Goal: Task Accomplishment & Management: Manage account settings

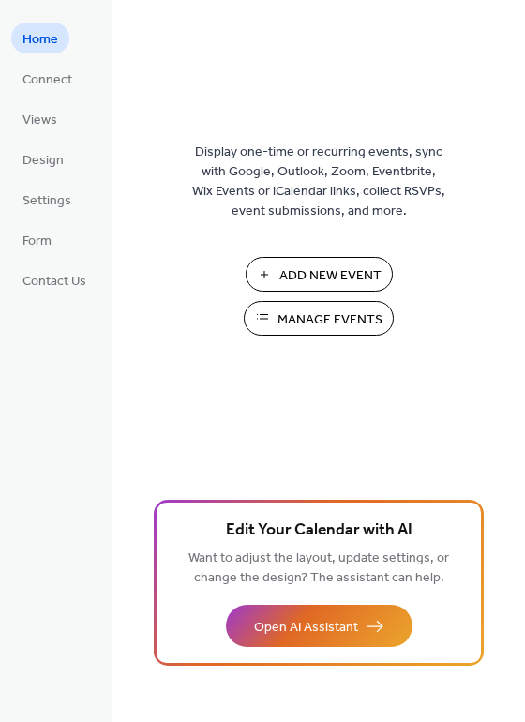
click at [328, 273] on span "Add New Event" at bounding box center [330, 276] width 102 height 20
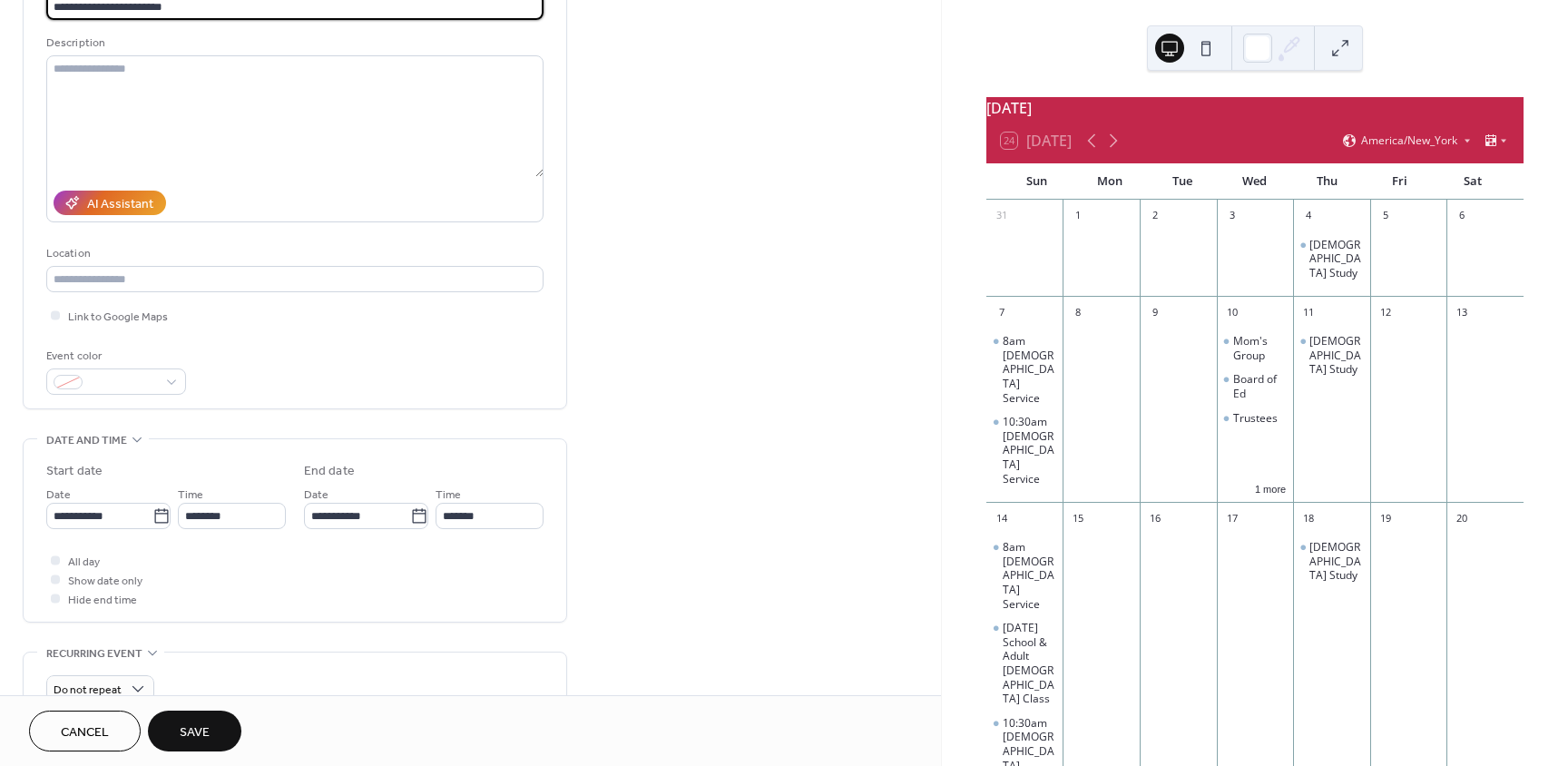
scroll to position [182, 0]
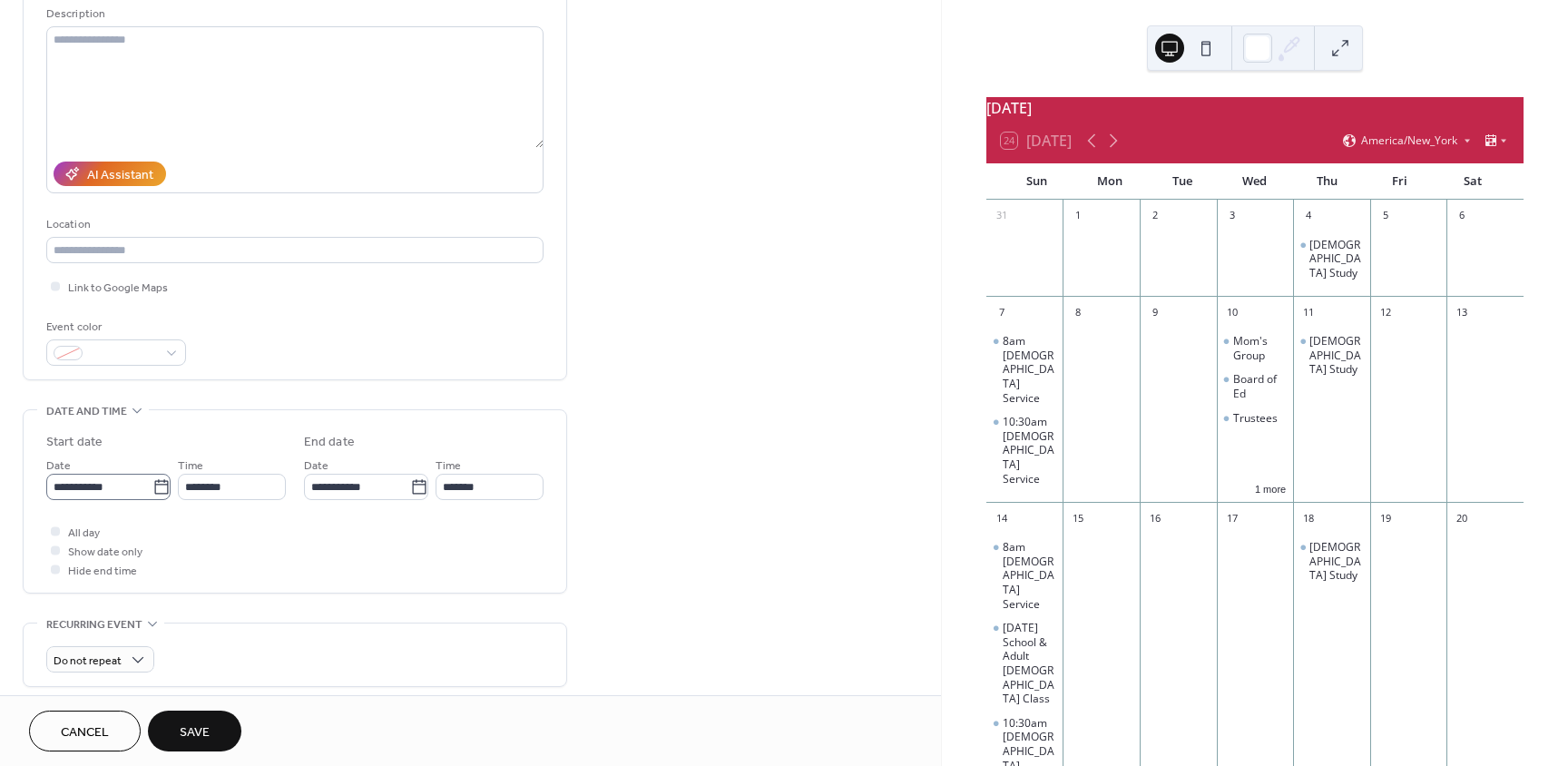
type input "**********"
click at [153, 482] on icon at bounding box center [162, 487] width 18 height 18
click at [151, 482] on input "**********" at bounding box center [100, 486] width 106 height 26
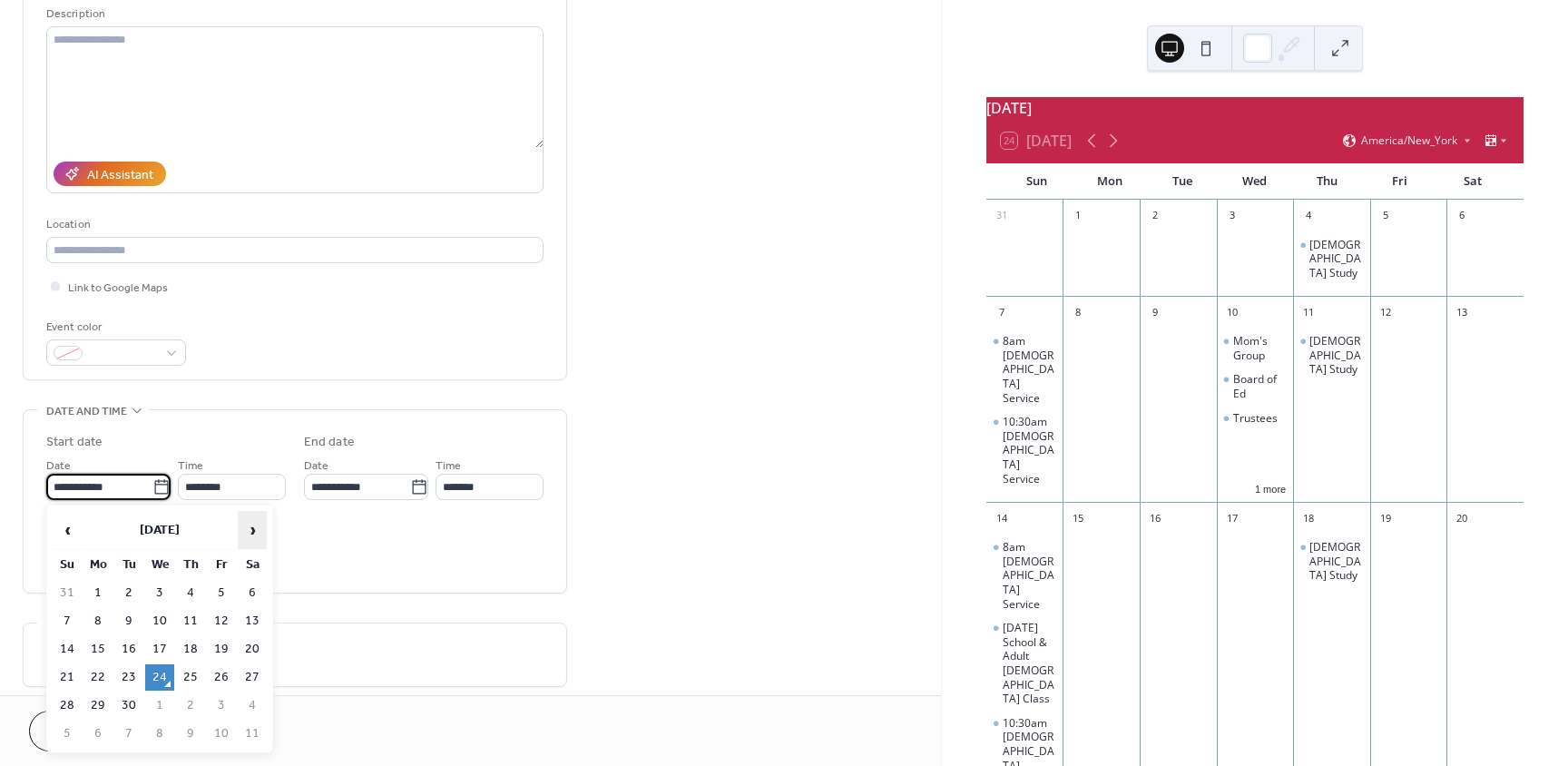
click at [250, 528] on span "›" at bounding box center [253, 531] width 27 height 37
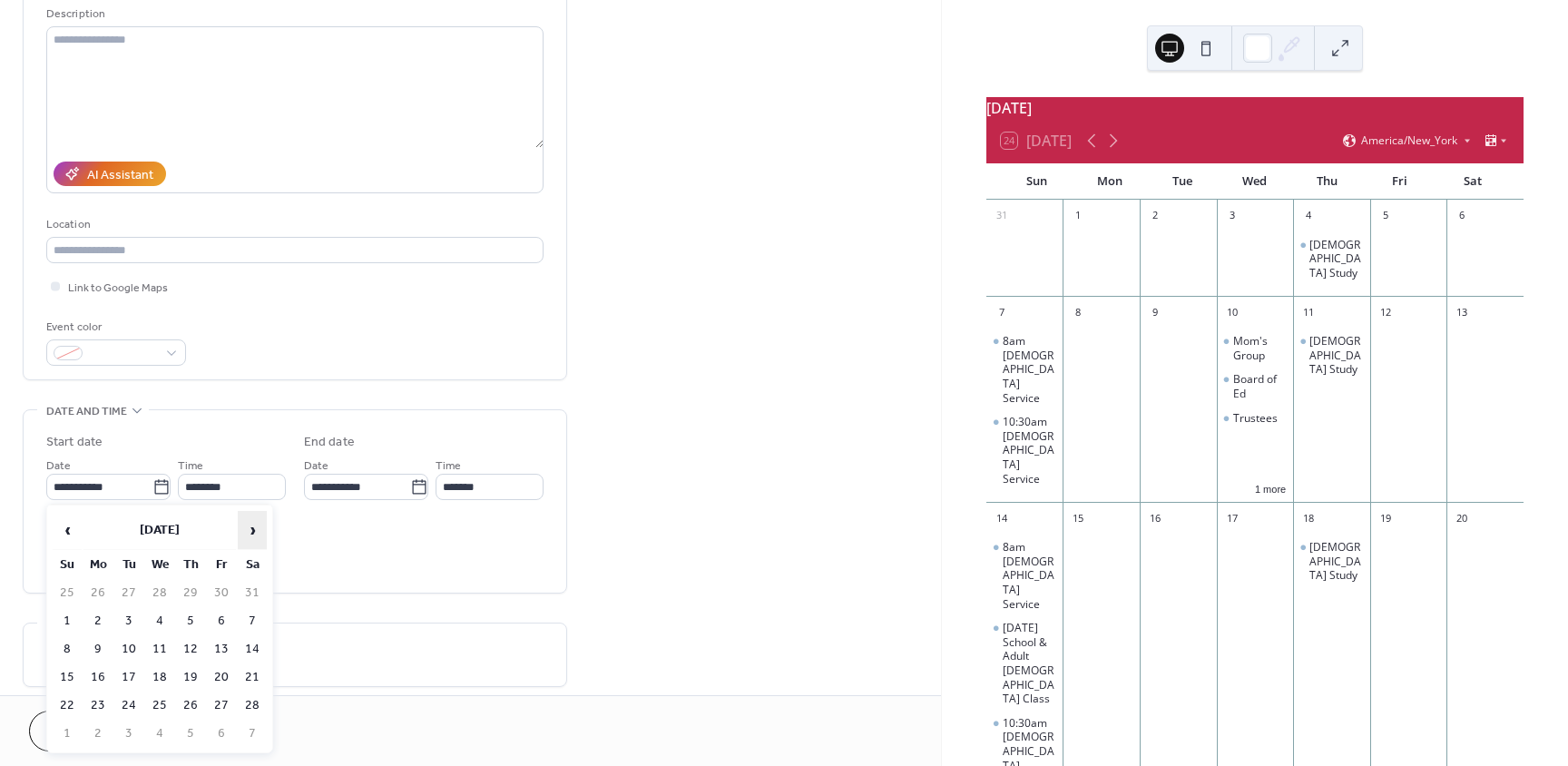
click at [250, 528] on span "›" at bounding box center [253, 531] width 27 height 37
click at [256, 706] on td "28" at bounding box center [253, 705] width 29 height 26
type input "**********"
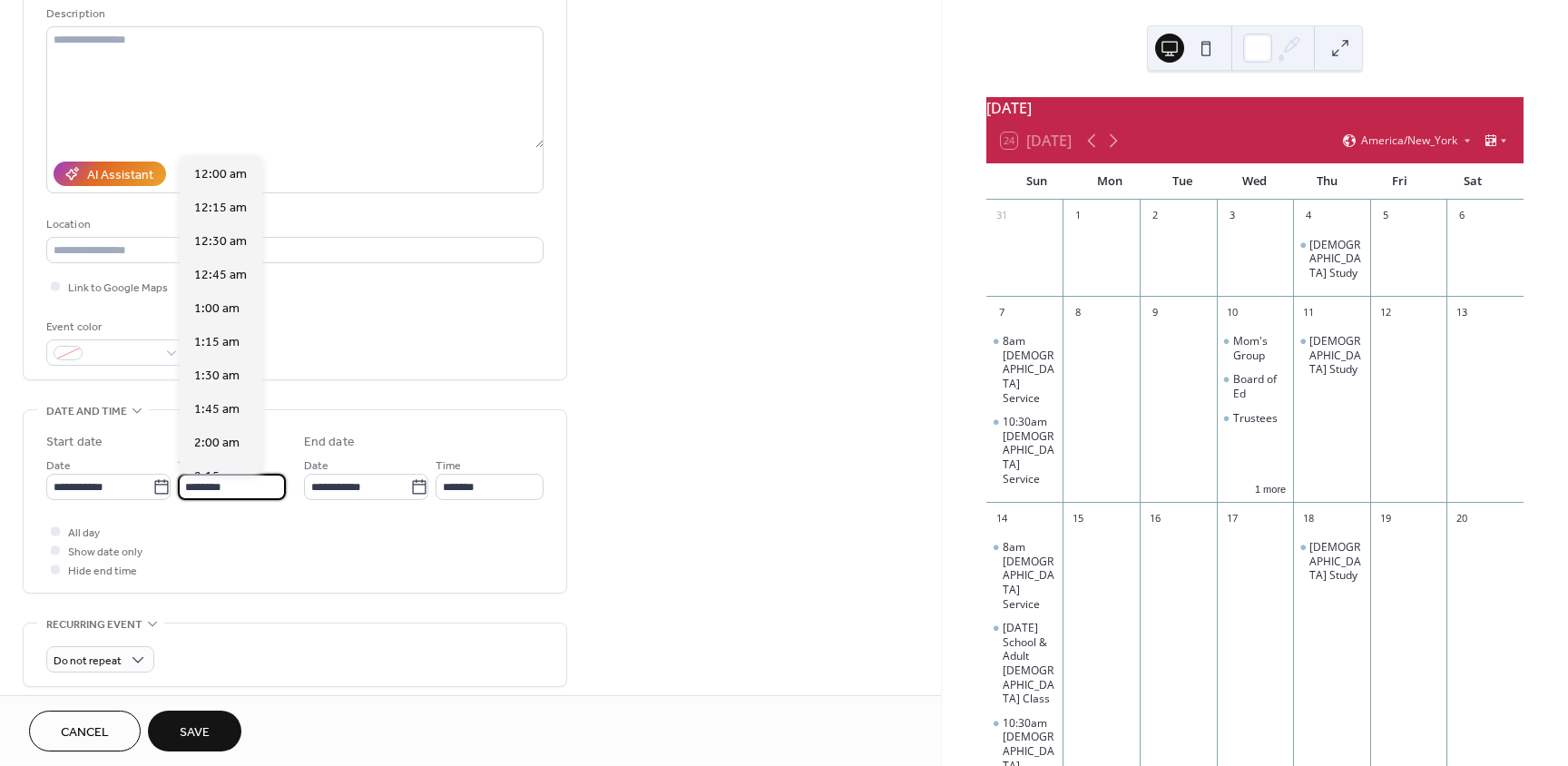
click at [242, 487] on input "********" at bounding box center [232, 486] width 108 height 26
click at [229, 433] on span "6:00 pm" at bounding box center [218, 437] width 46 height 19
type input "*******"
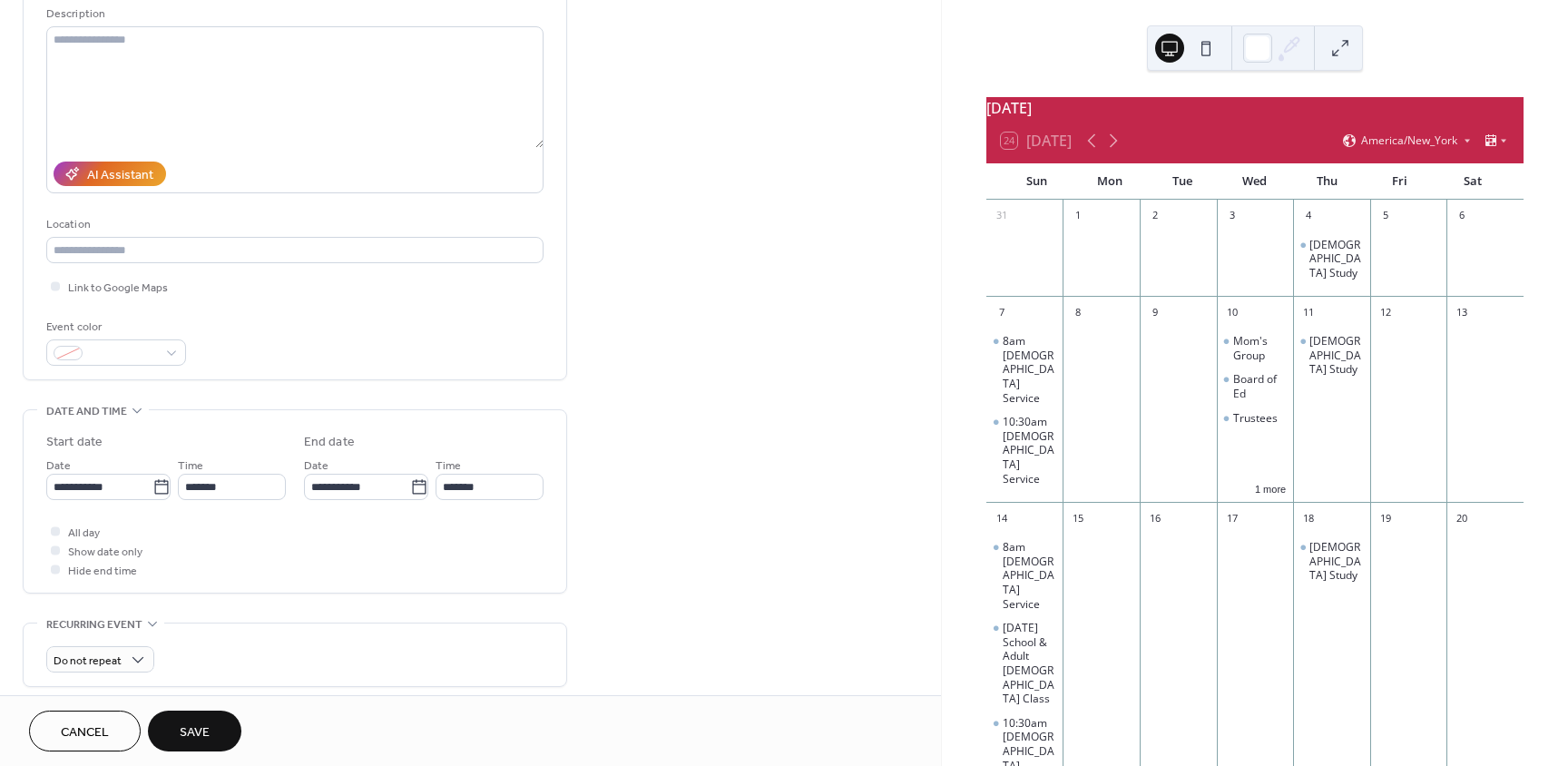
click at [209, 728] on span "Save" at bounding box center [195, 733] width 30 height 19
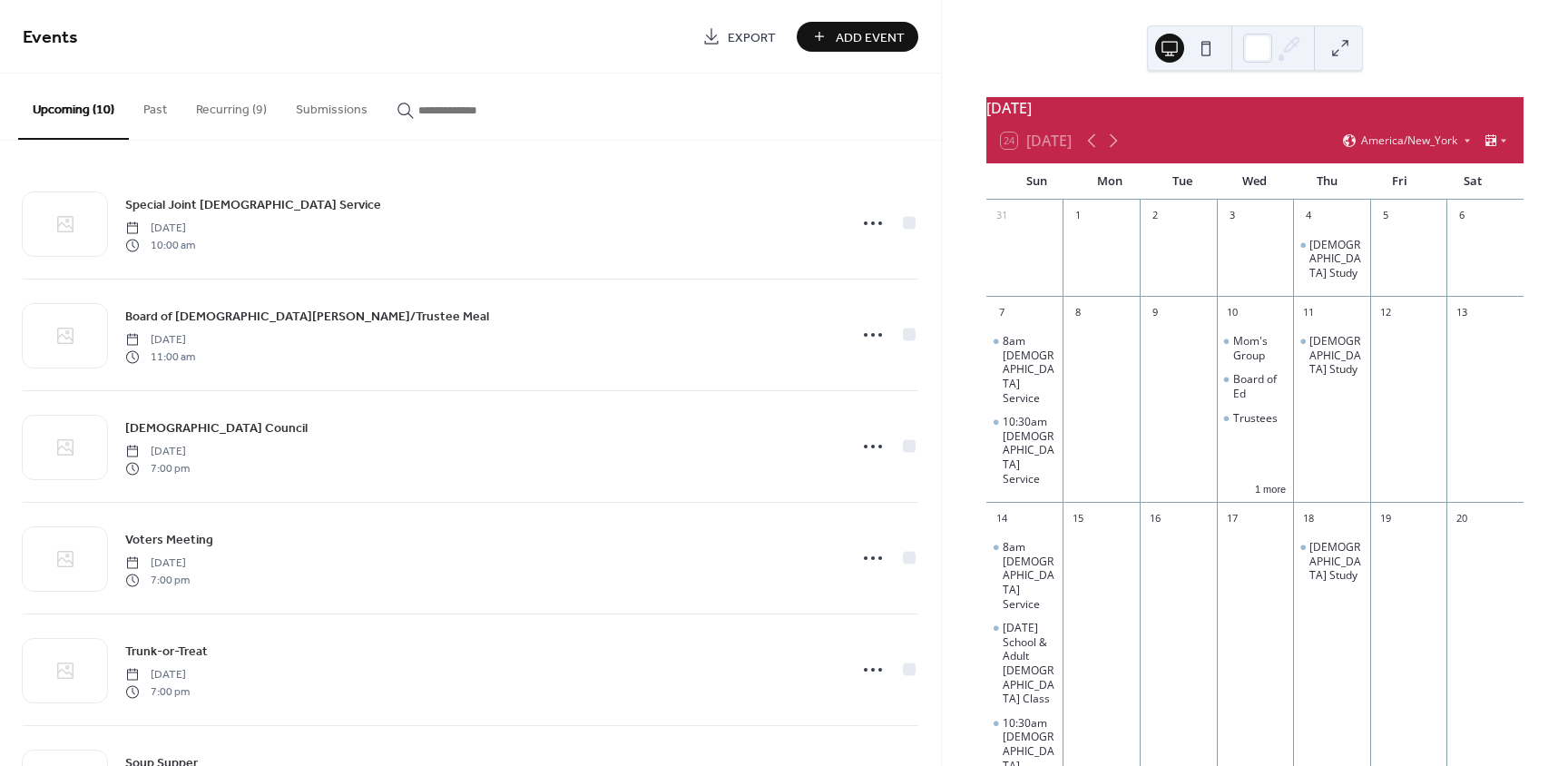
click at [842, 34] on span "Add Event" at bounding box center [870, 38] width 69 height 19
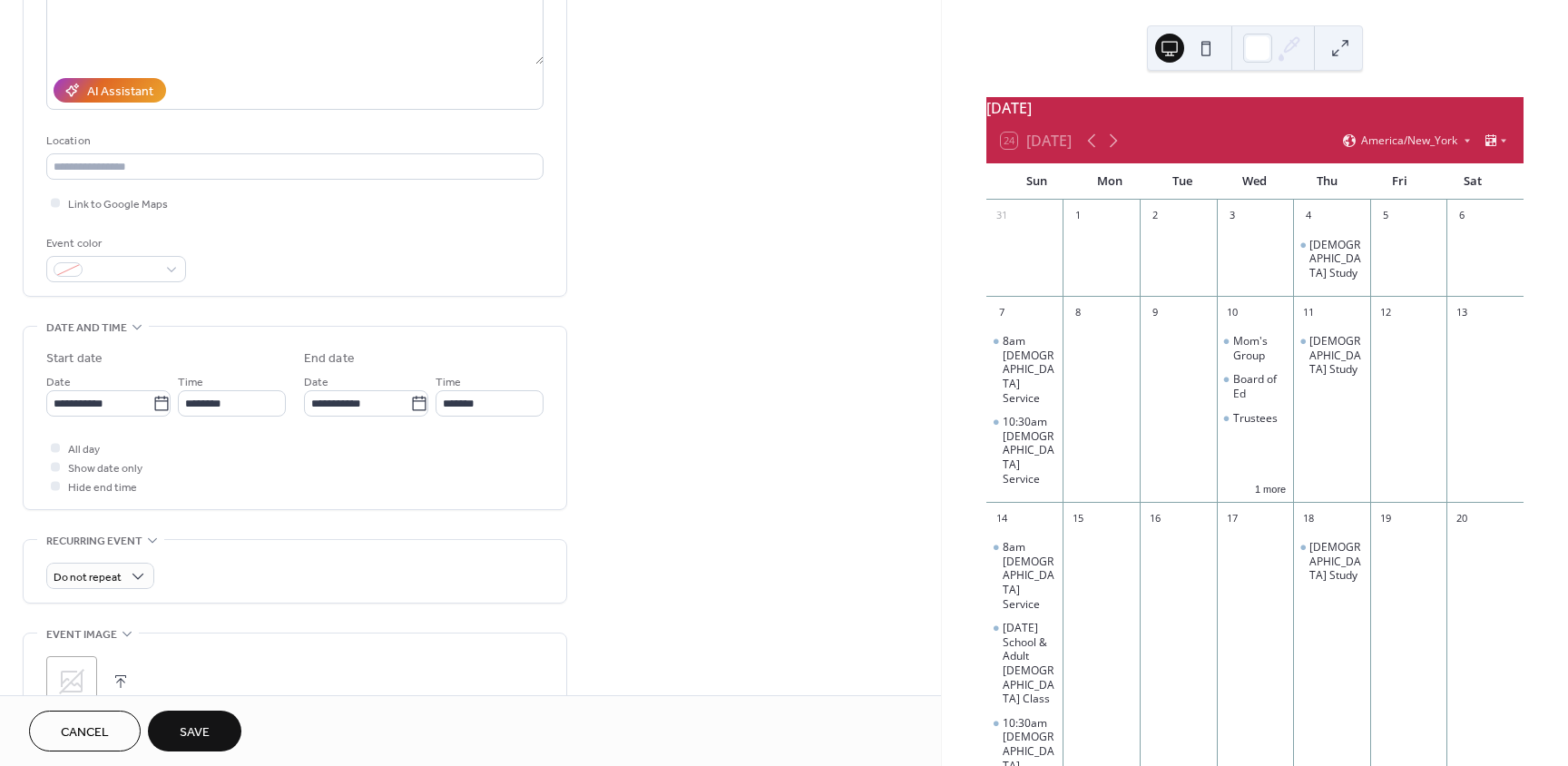
scroll to position [272, 0]
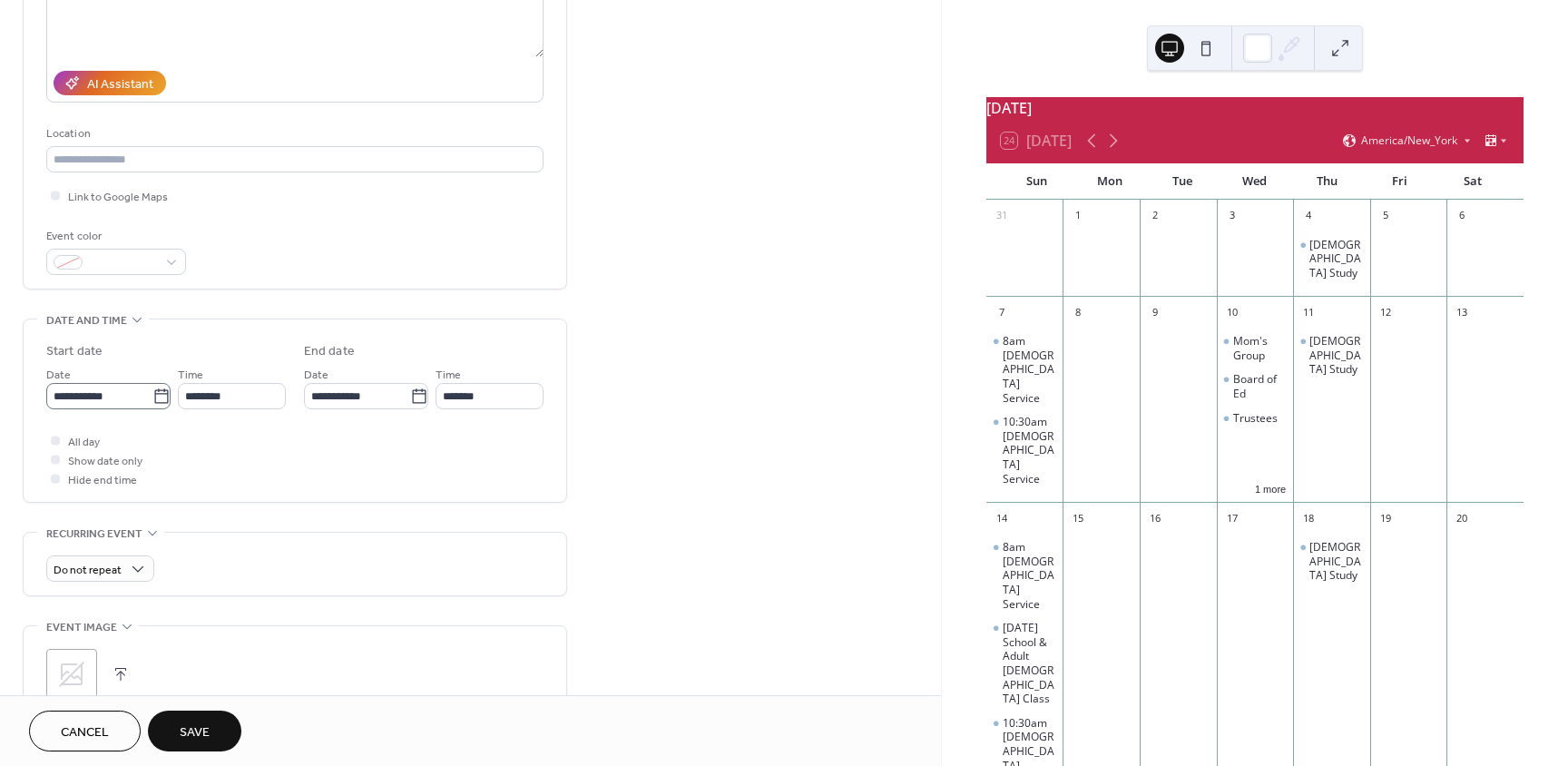
type input "**********"
click at [157, 393] on icon at bounding box center [161, 395] width 14 height 15
click at [153, 393] on input "**********" at bounding box center [100, 396] width 106 height 26
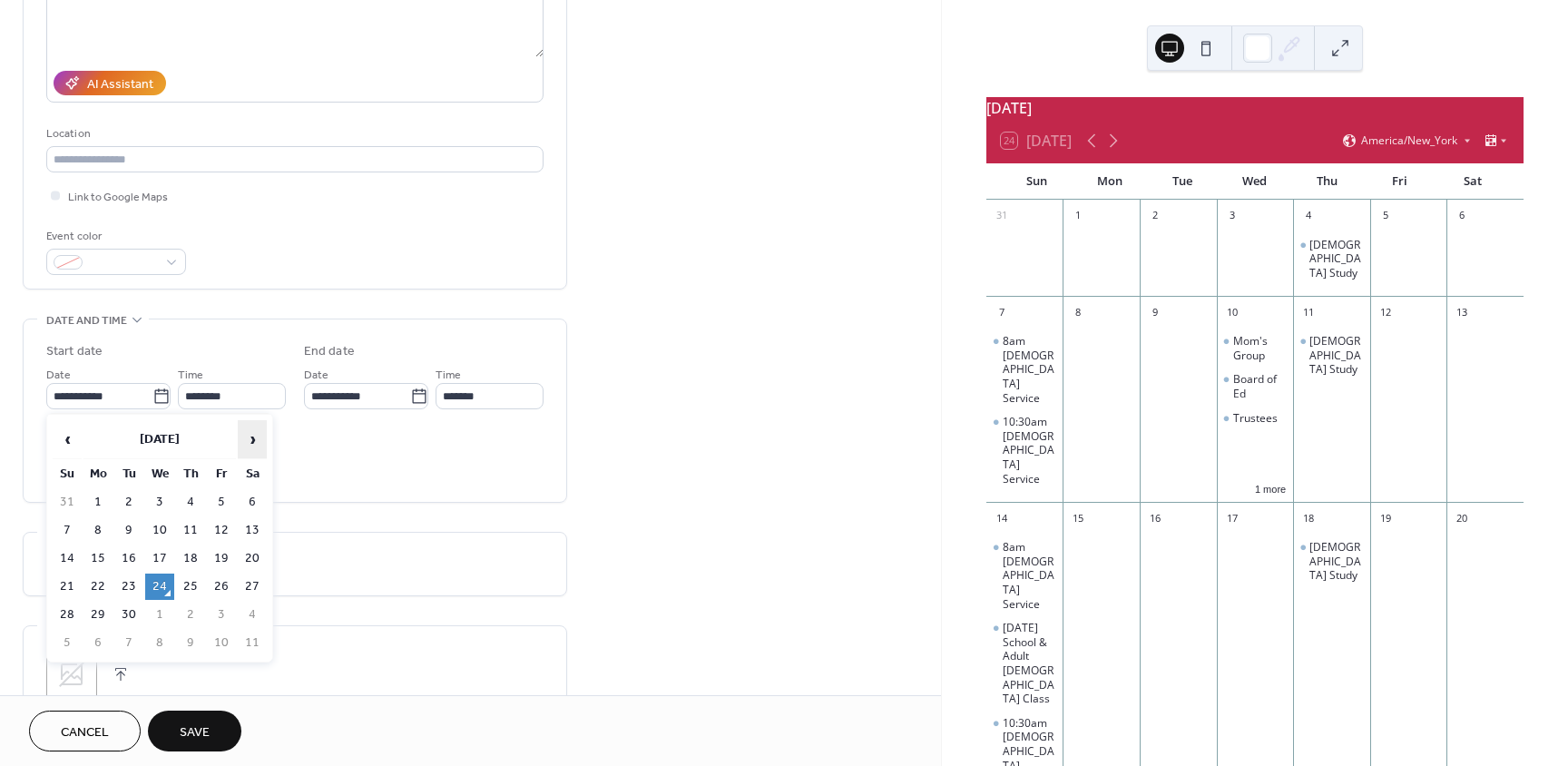
click at [249, 430] on span "›" at bounding box center [253, 440] width 27 height 37
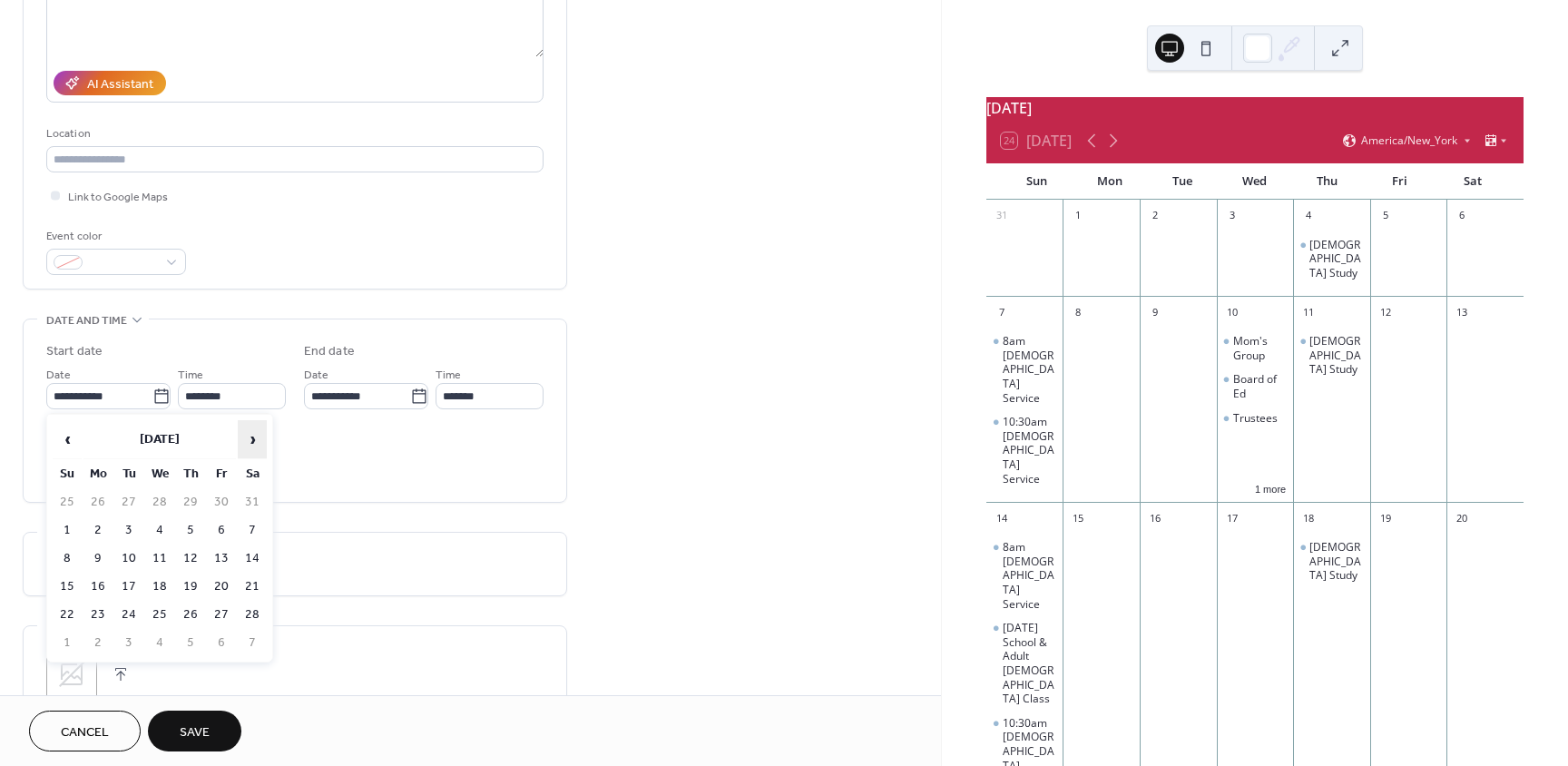
click at [249, 430] on span "›" at bounding box center [253, 440] width 27 height 37
click at [67, 636] on td "29" at bounding box center [67, 643] width 29 height 26
type input "**********"
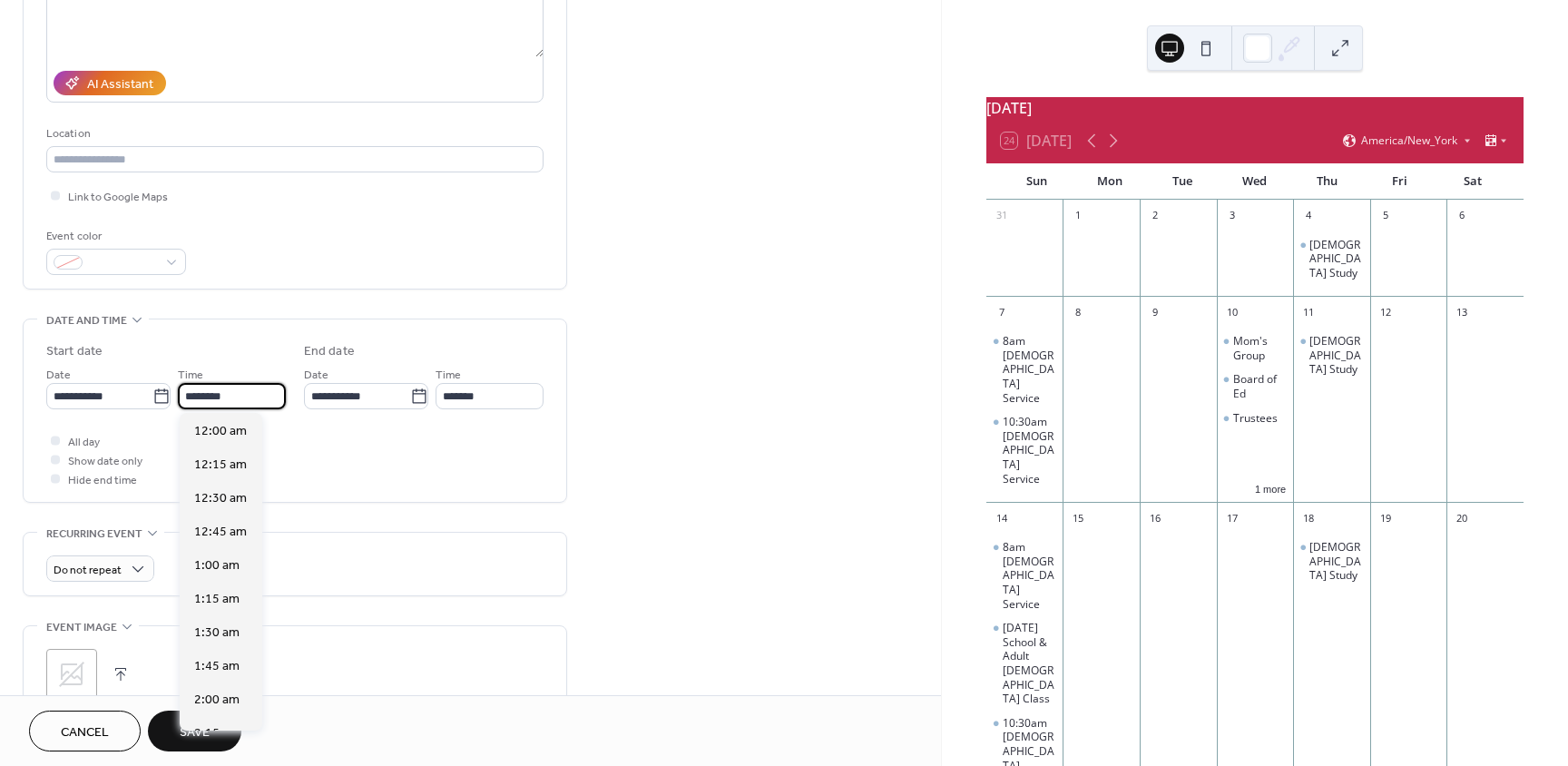
click at [255, 400] on input "********" at bounding box center [232, 396] width 108 height 26
click at [221, 488] on span "9:00 am" at bounding box center [217, 483] width 45 height 19
type input "*******"
type input "********"
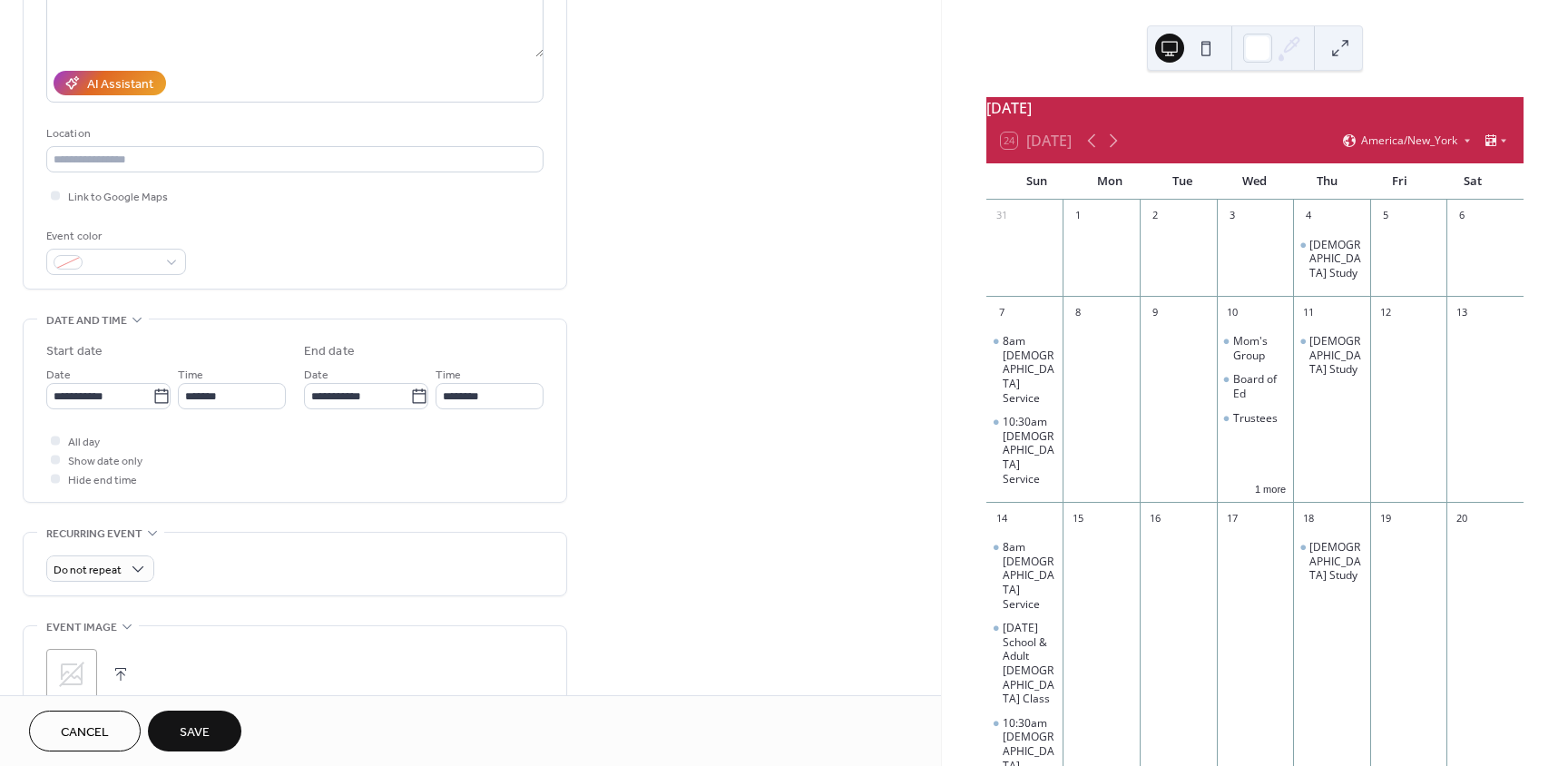
click at [210, 724] on span "Save" at bounding box center [195, 733] width 30 height 19
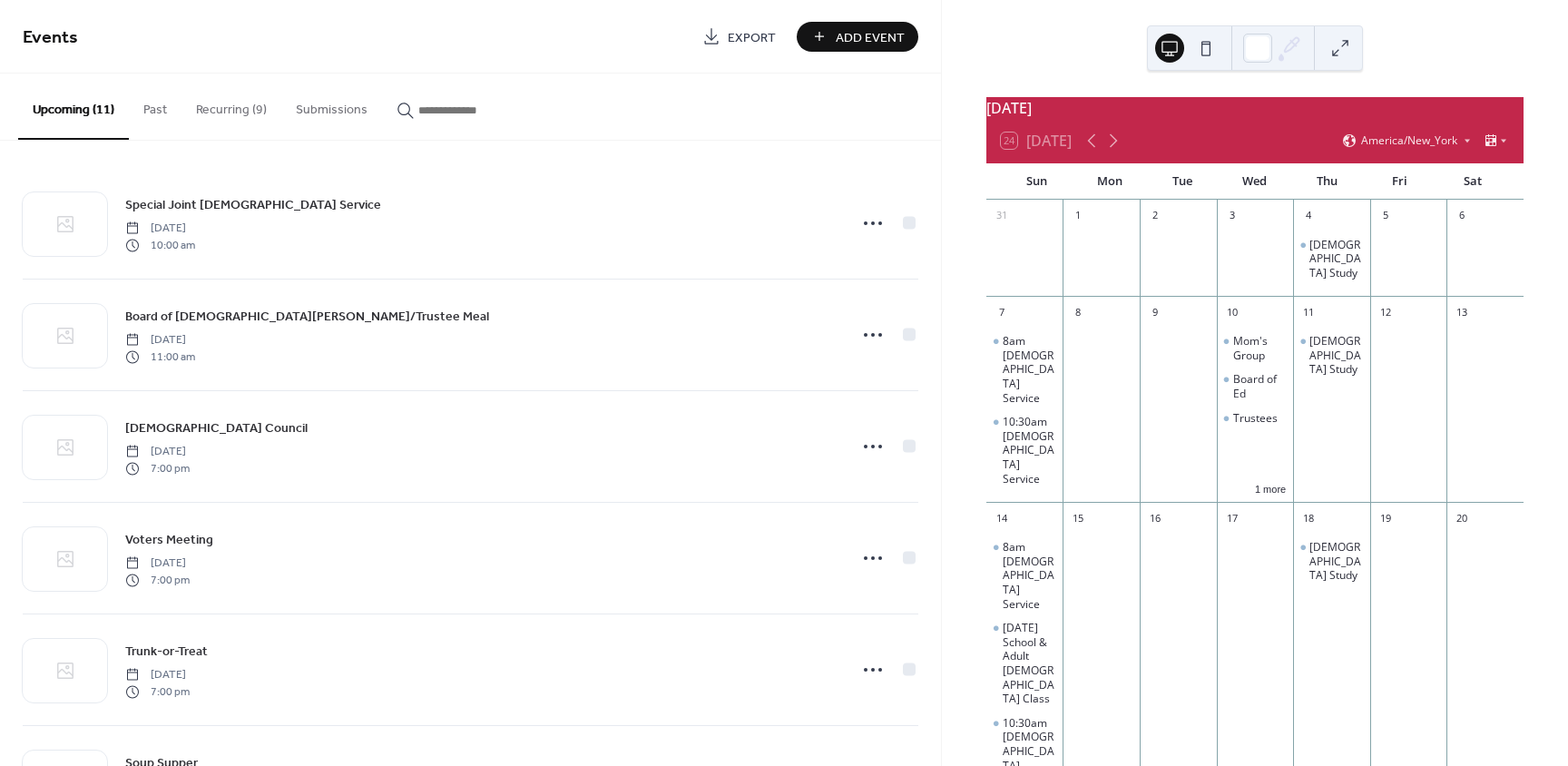
click at [246, 111] on button "Recurring (9)" at bounding box center [231, 106] width 100 height 65
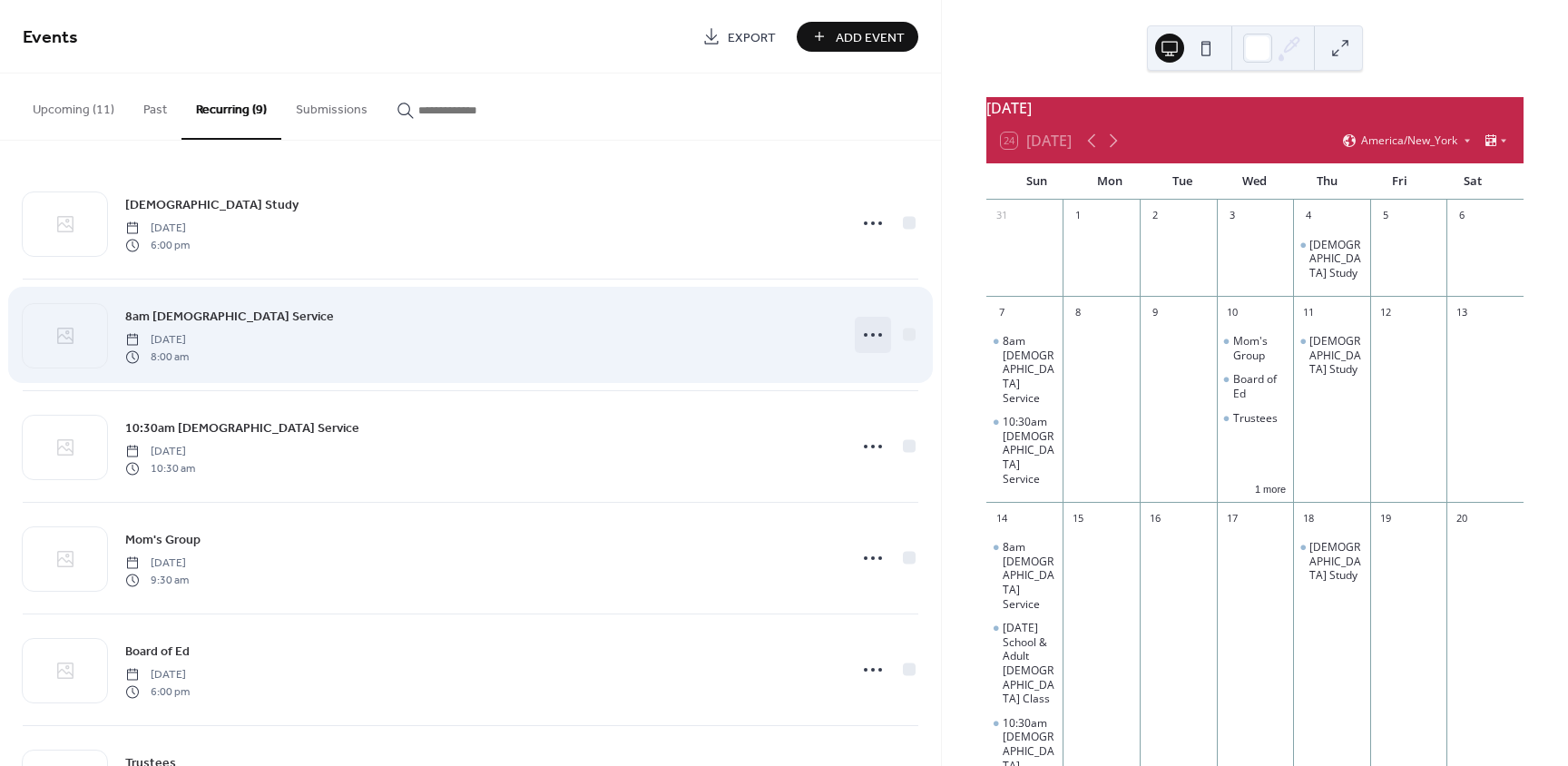
click at [879, 335] on circle at bounding box center [881, 335] width 4 height 4
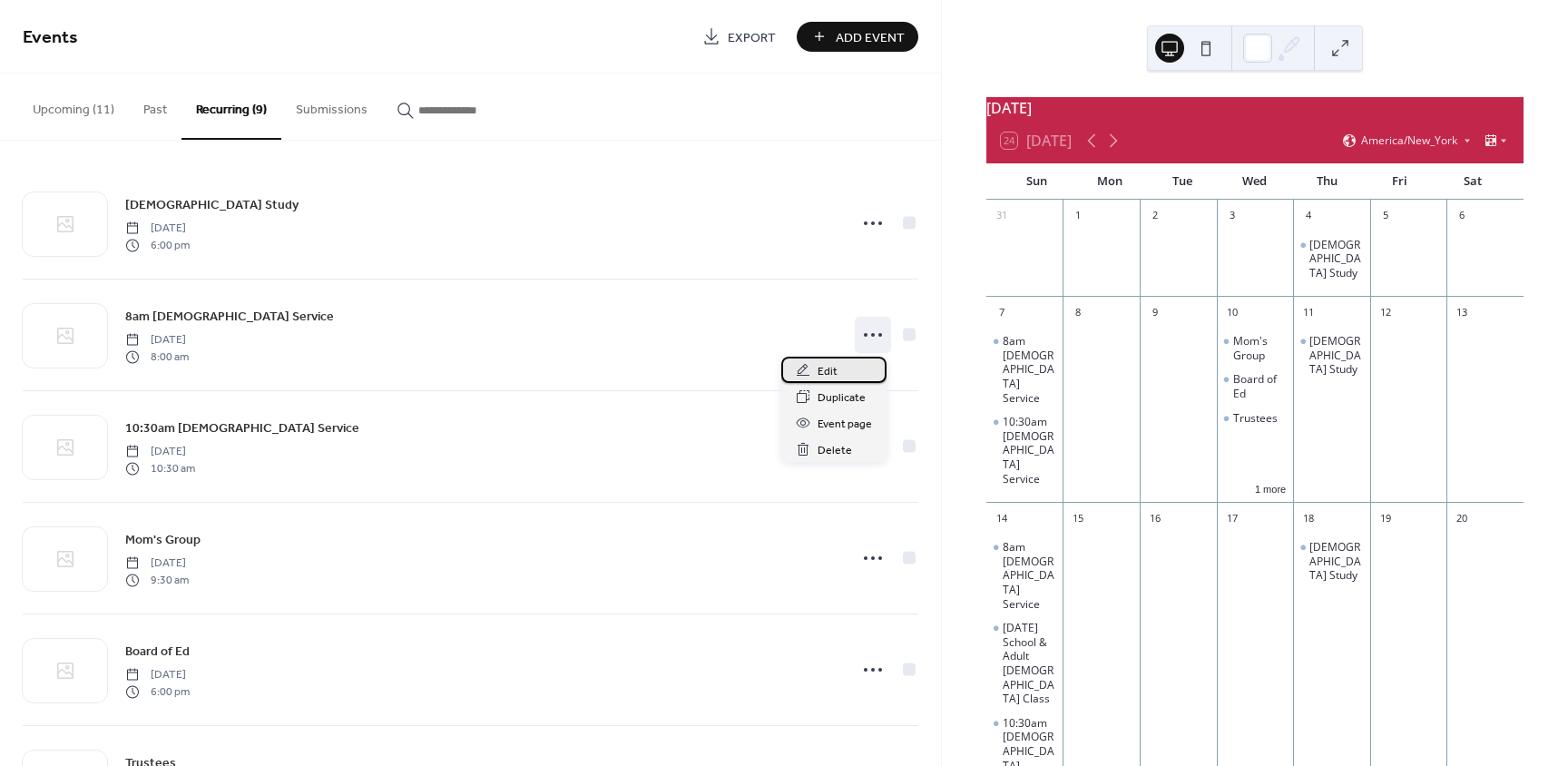
click at [829, 373] on span "Edit" at bounding box center [828, 372] width 20 height 19
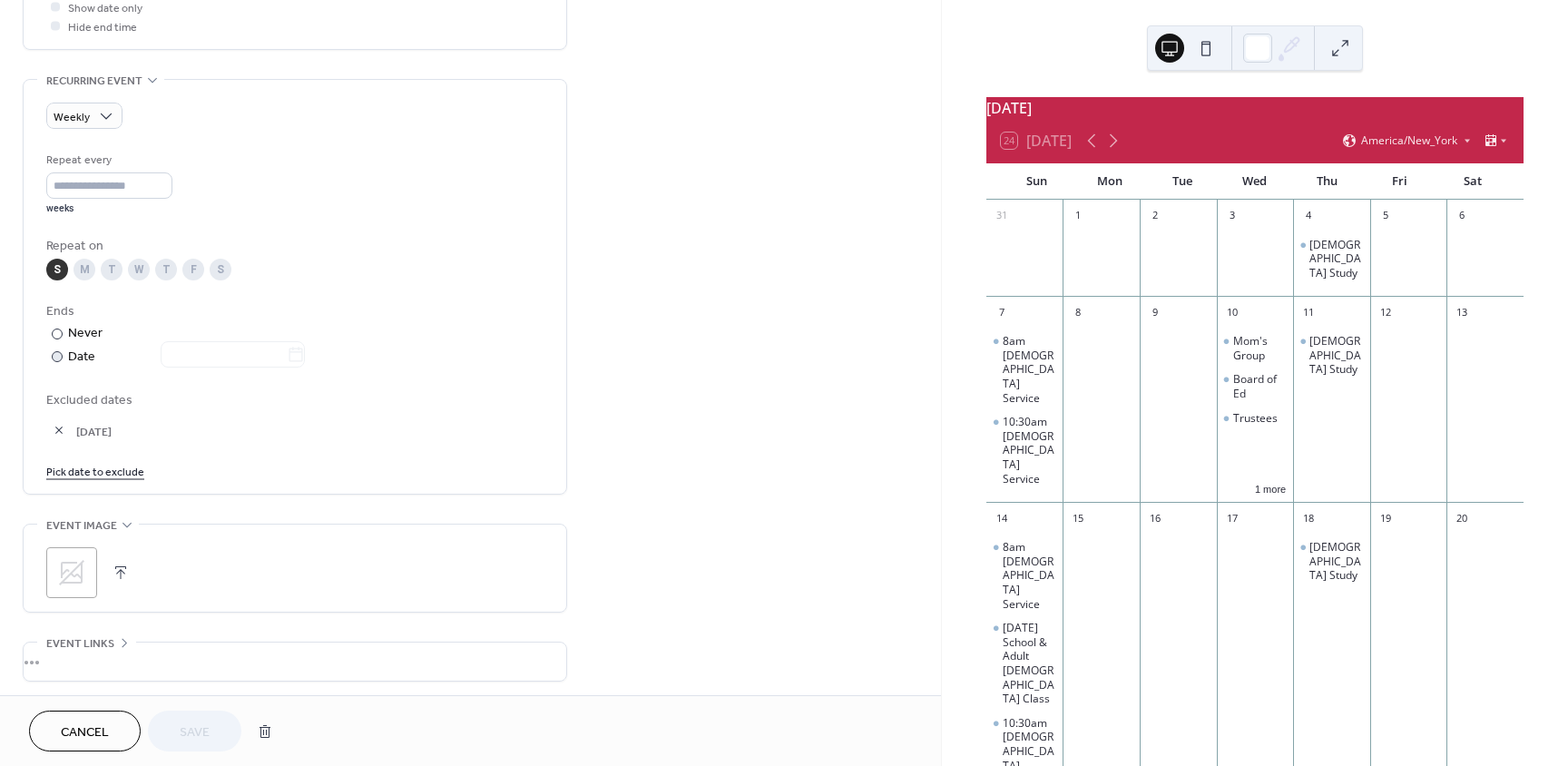
scroll to position [726, 0]
click at [104, 471] on link "Pick date to exclude" at bounding box center [95, 470] width 98 height 19
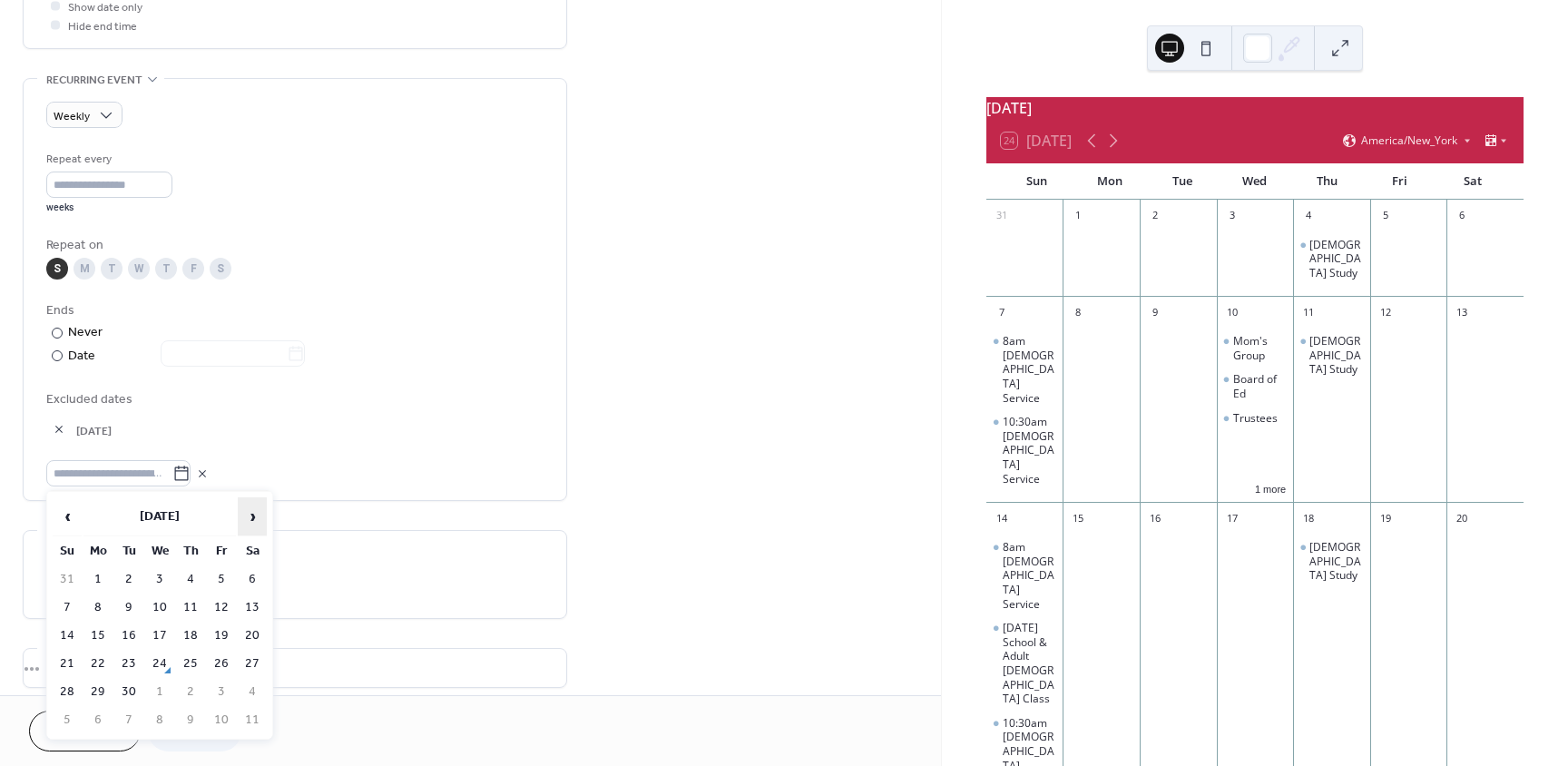
click at [250, 518] on span "›" at bounding box center [253, 517] width 27 height 37
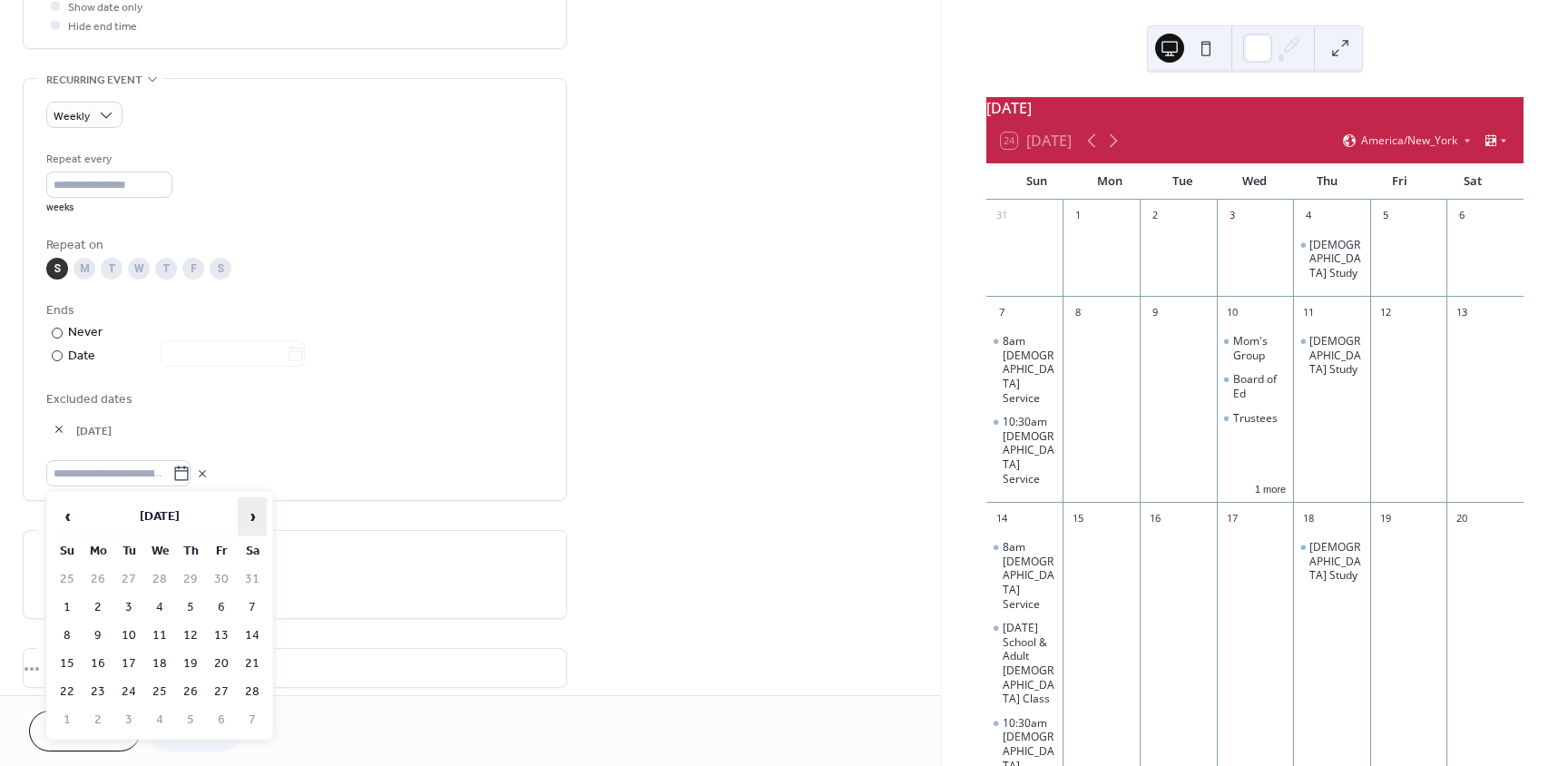
click at [250, 518] on span "›" at bounding box center [253, 517] width 27 height 37
click at [68, 720] on td "29" at bounding box center [67, 720] width 29 height 26
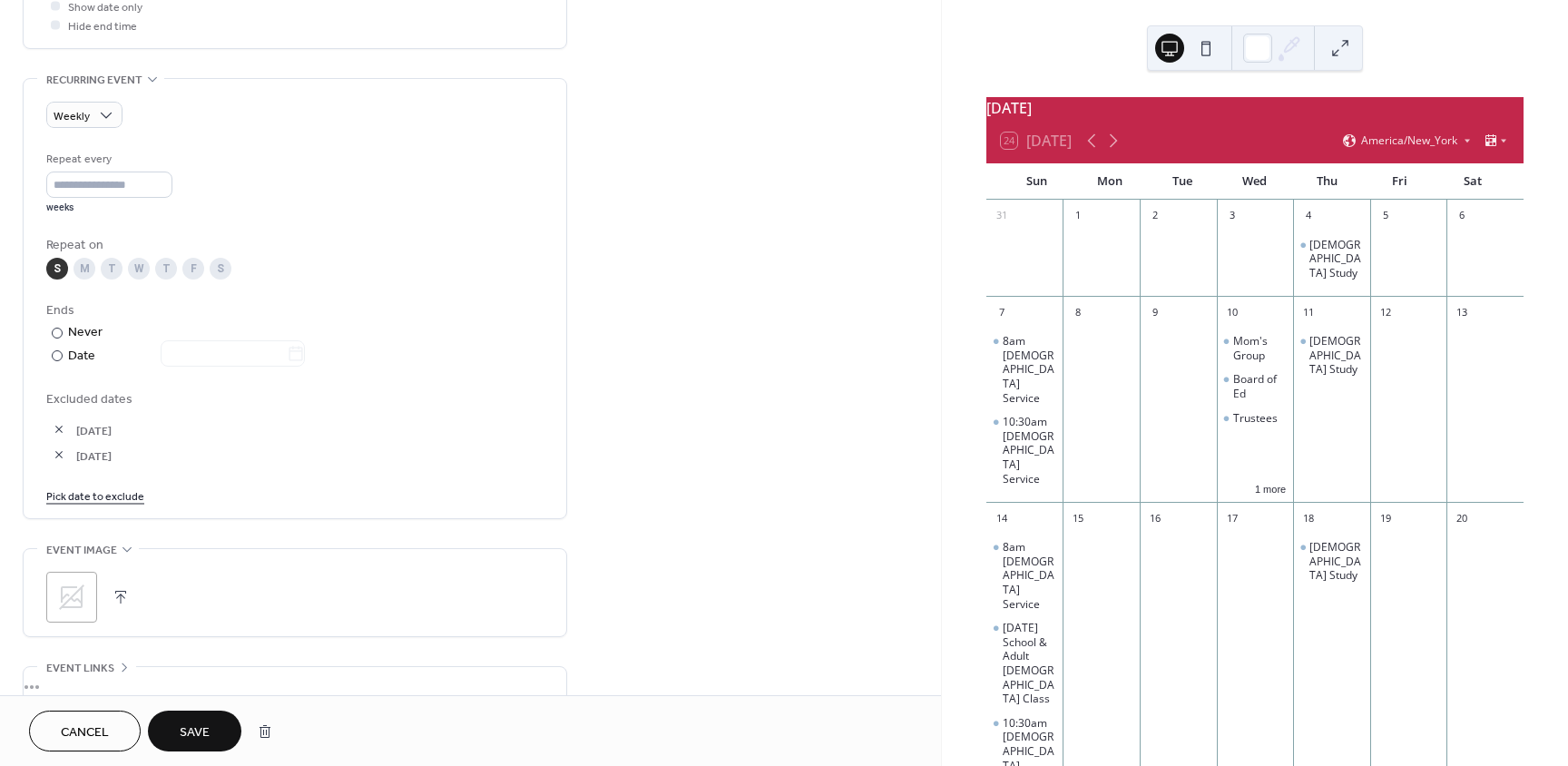
click at [182, 732] on span "Save" at bounding box center [195, 733] width 30 height 19
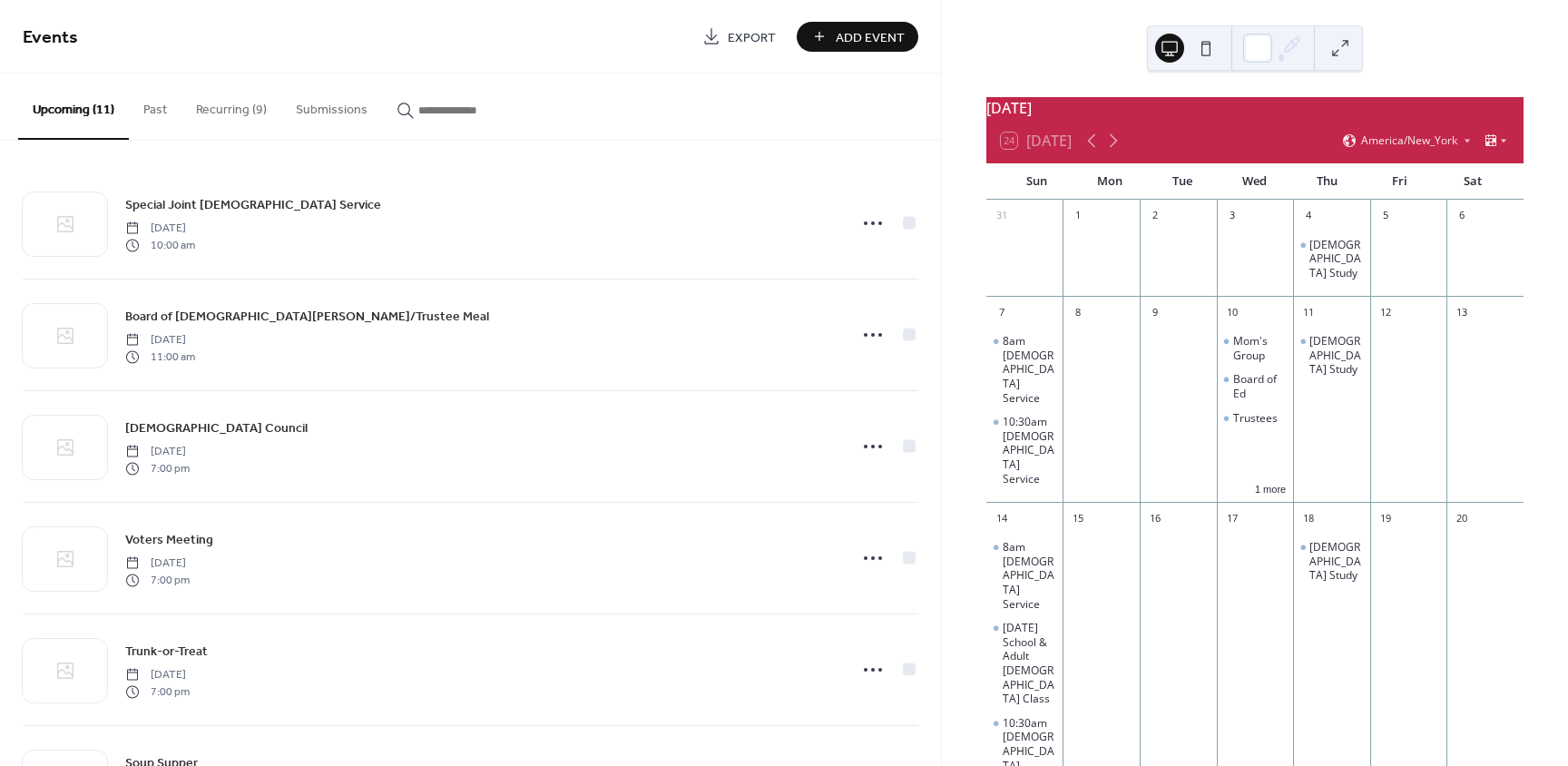
click at [250, 102] on button "Recurring (9)" at bounding box center [231, 106] width 100 height 65
click at [1114, 147] on icon at bounding box center [1114, 141] width 8 height 14
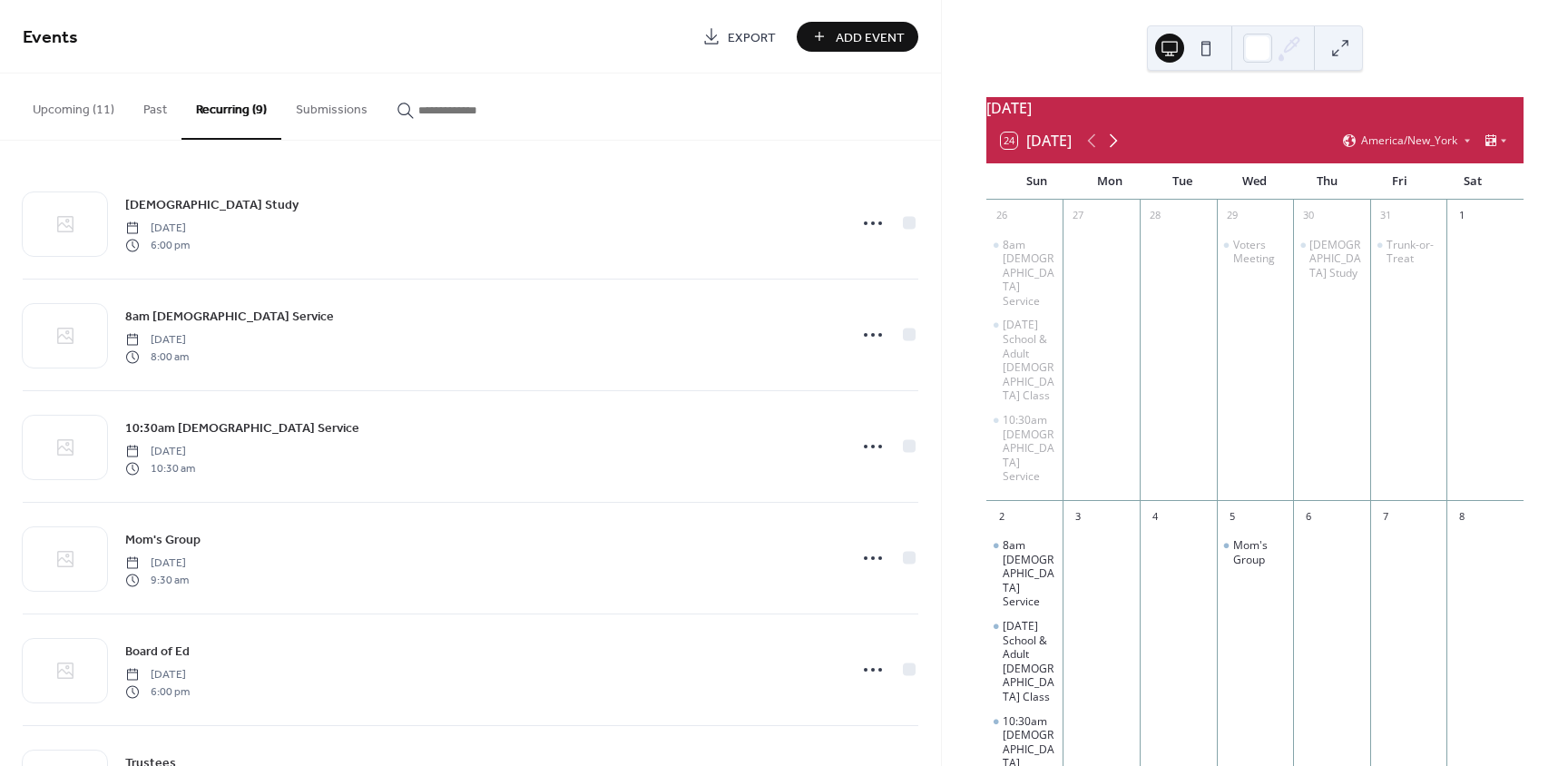
click at [1114, 147] on icon at bounding box center [1114, 141] width 8 height 14
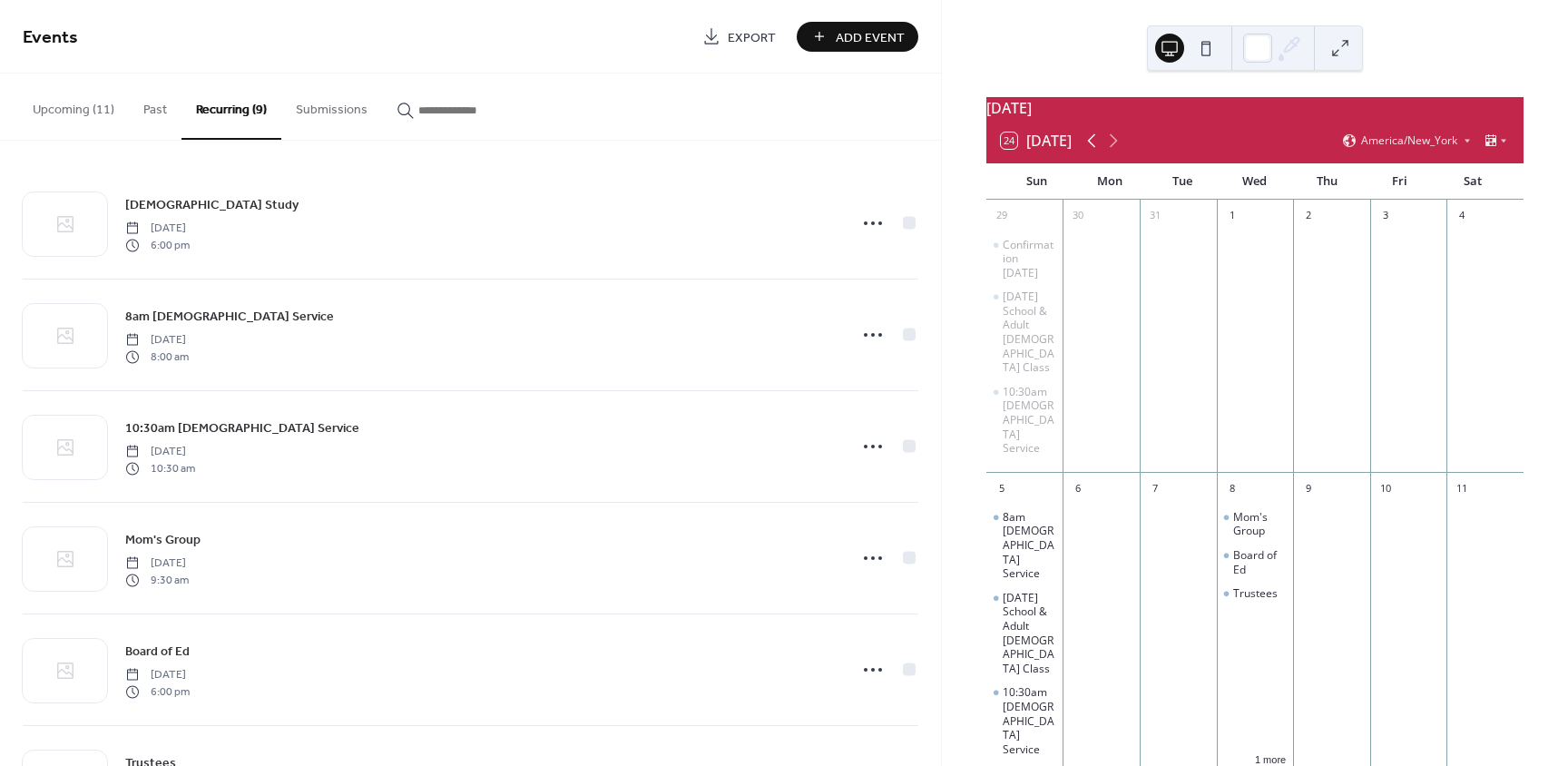
click at [1090, 152] on icon at bounding box center [1092, 140] width 22 height 22
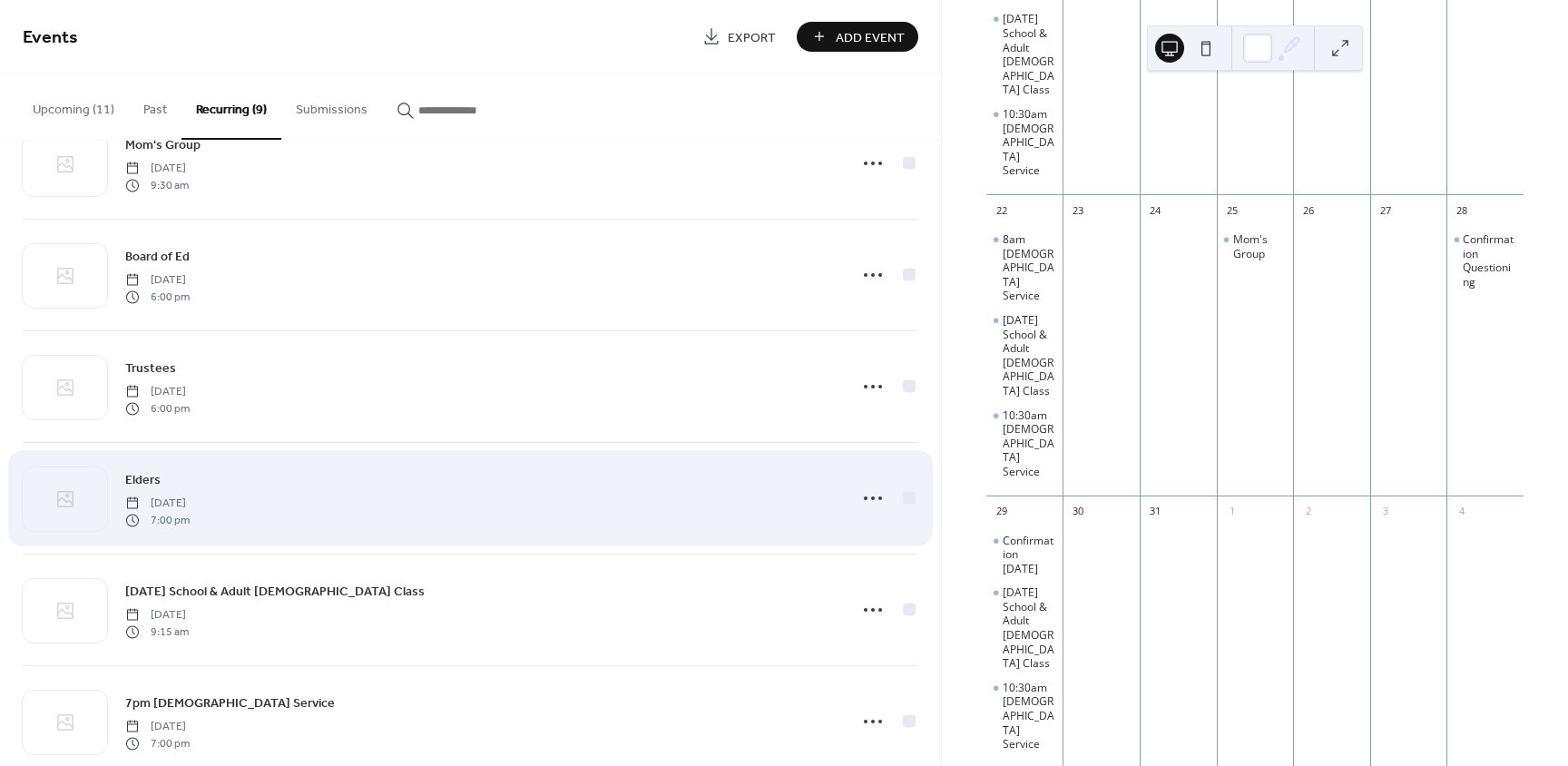
scroll to position [433, 0]
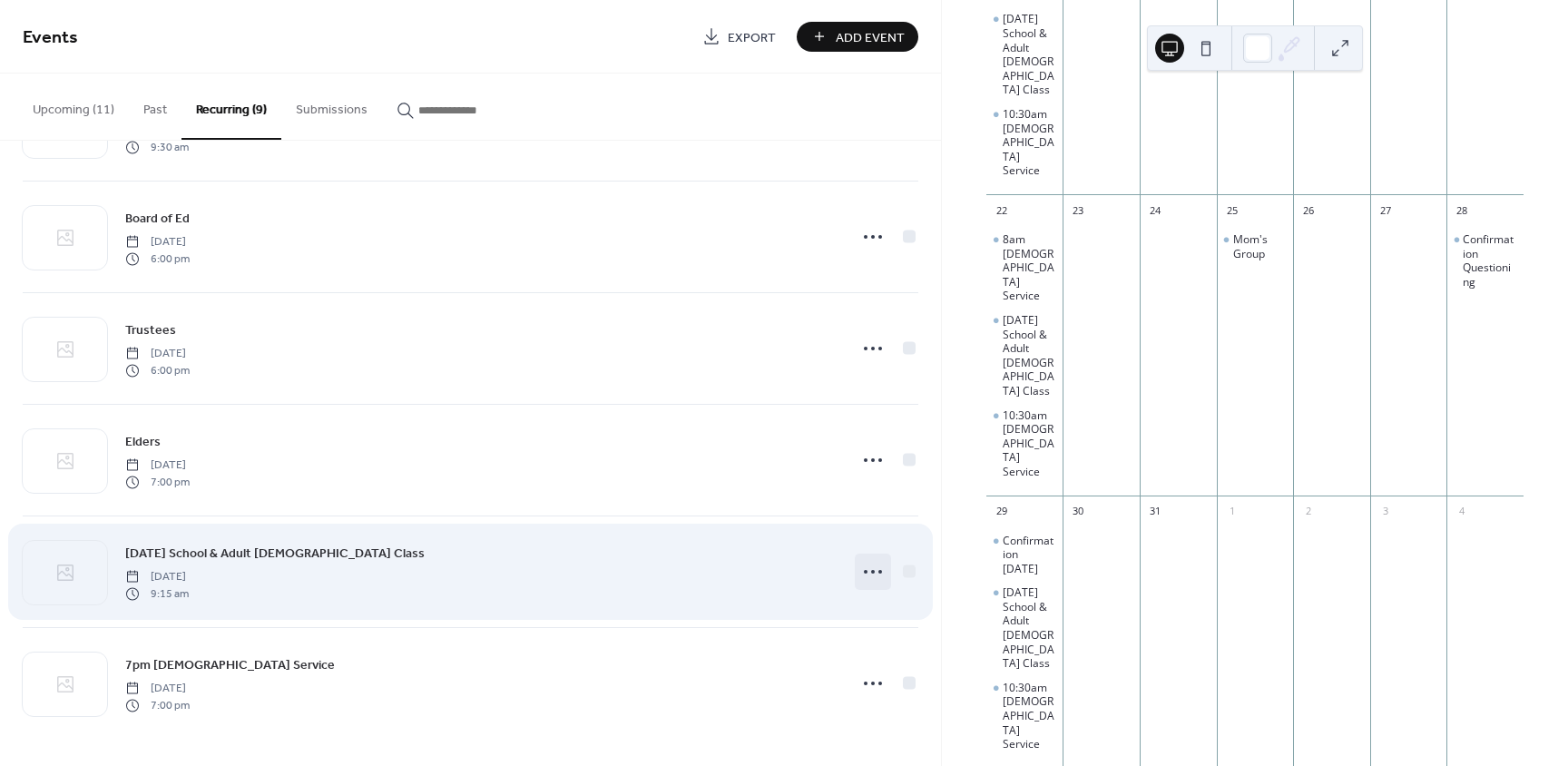
click at [865, 568] on icon at bounding box center [873, 572] width 29 height 29
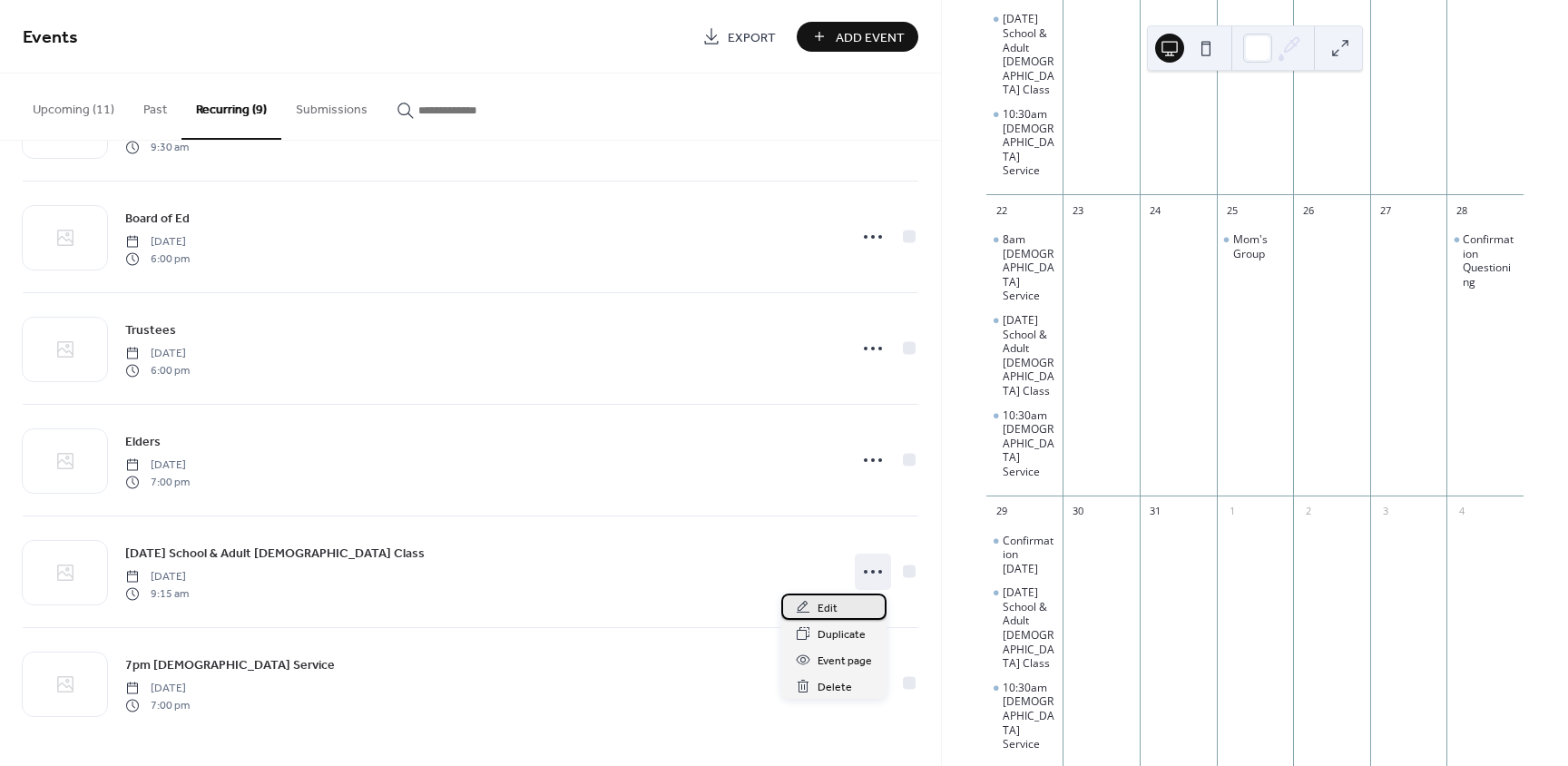
click at [823, 612] on span "Edit" at bounding box center [828, 609] width 20 height 19
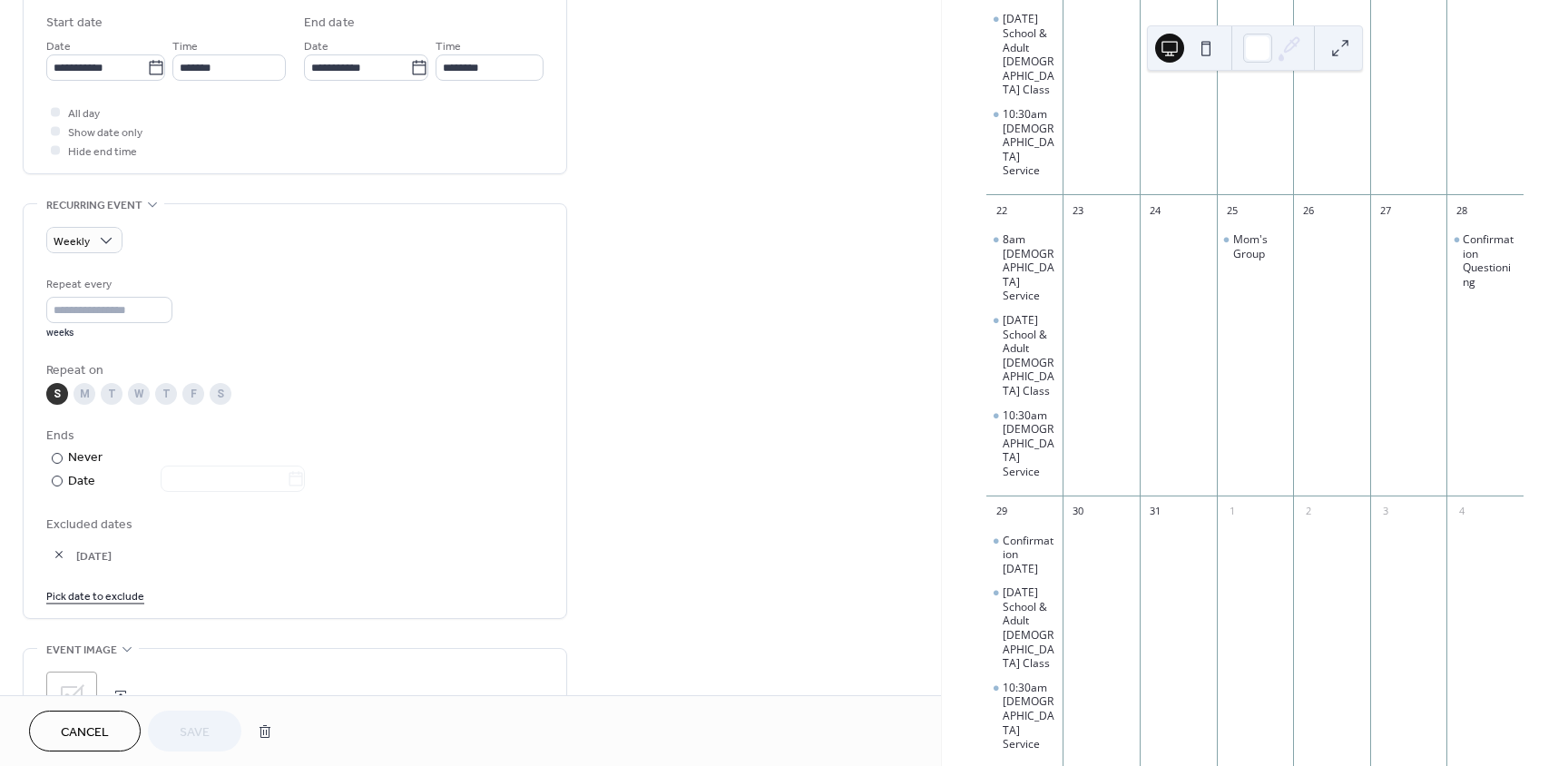
scroll to position [635, 0]
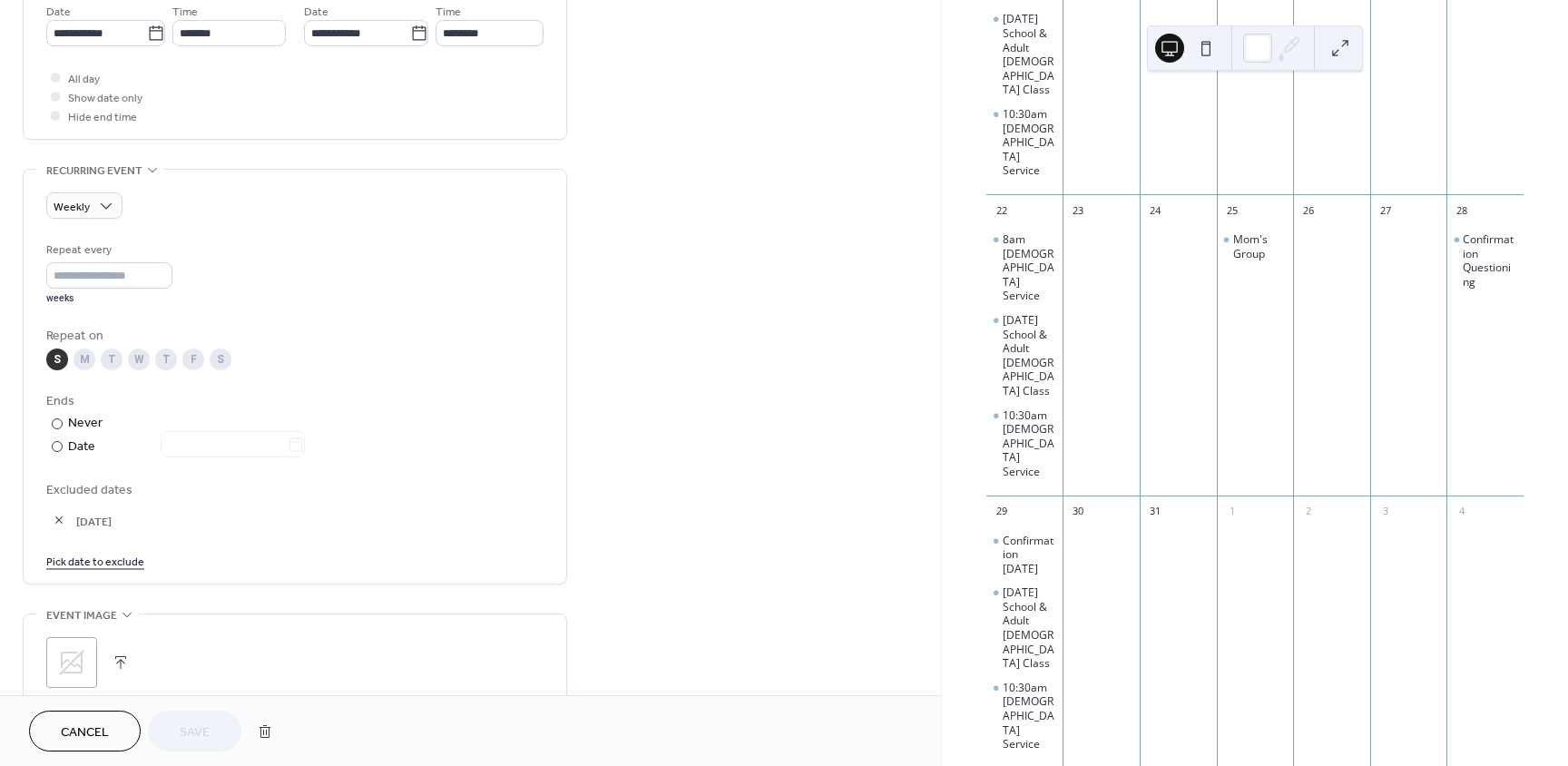
click at [129, 565] on link "Pick date to exclude" at bounding box center [95, 561] width 98 height 19
click at [249, 328] on span "›" at bounding box center [253, 328] width 27 height 37
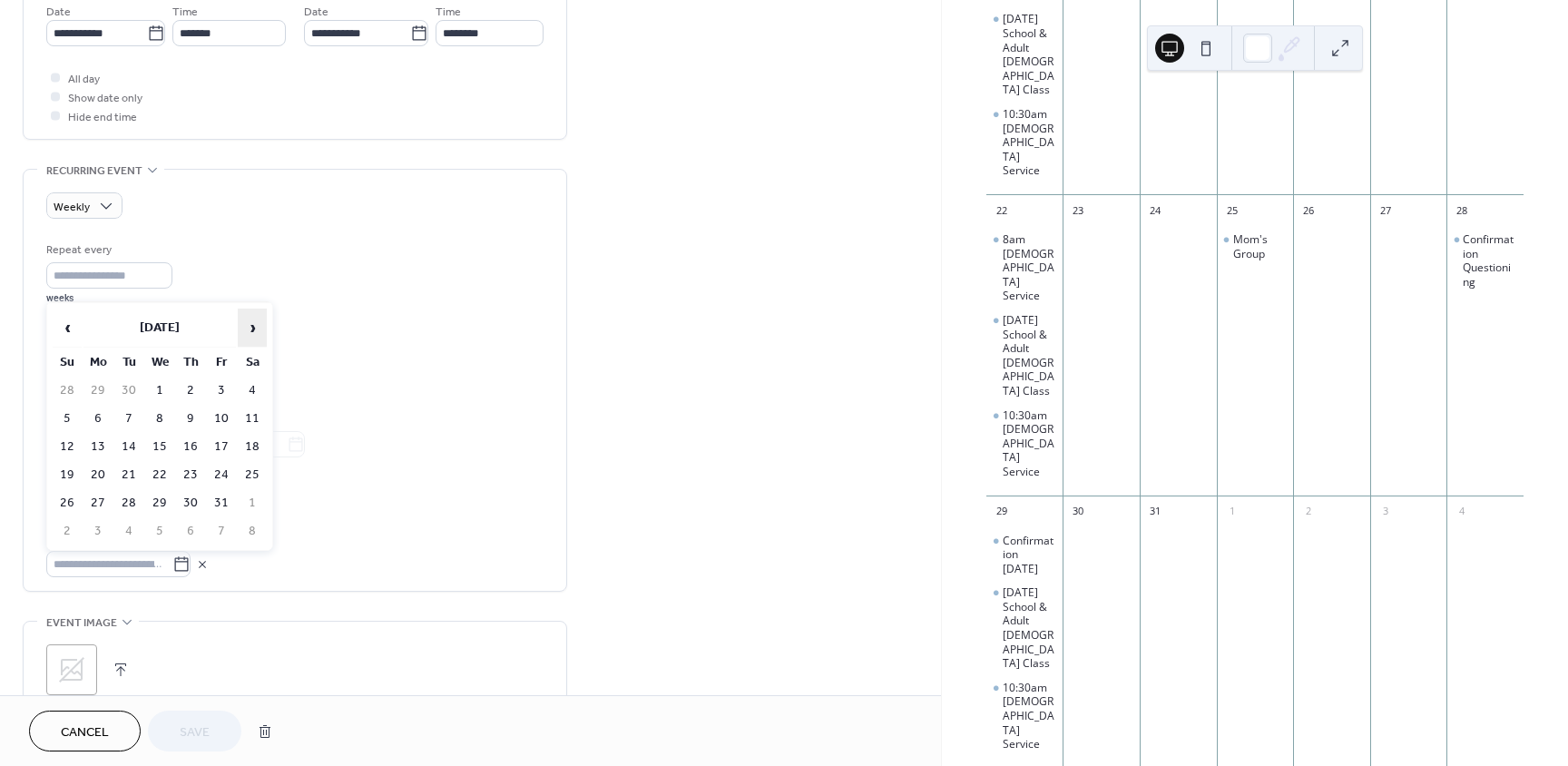
click at [249, 328] on span "›" at bounding box center [253, 328] width 27 height 37
click at [251, 329] on span "›" at bounding box center [253, 328] width 27 height 37
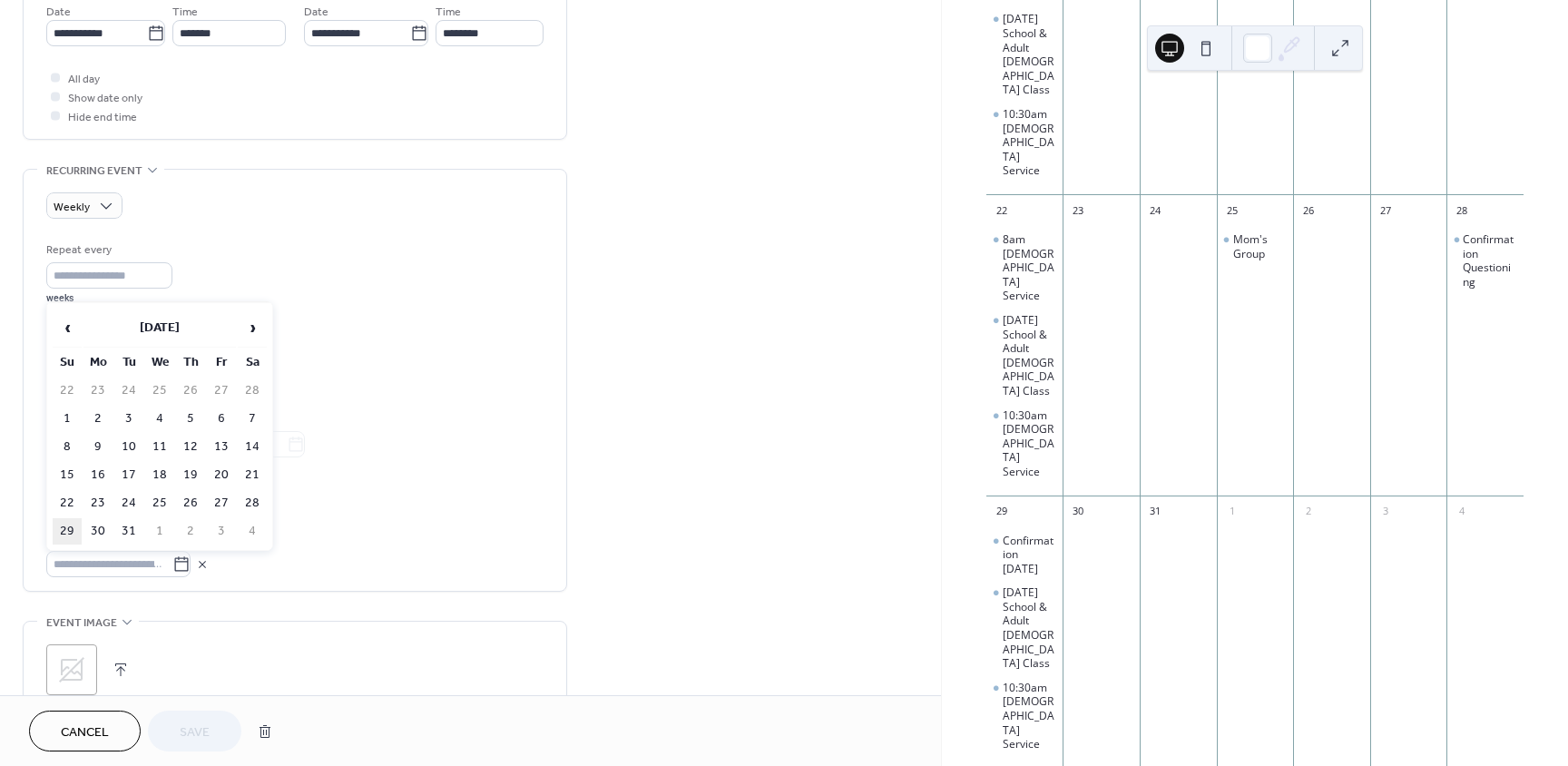
click at [63, 529] on td "29" at bounding box center [67, 531] width 29 height 26
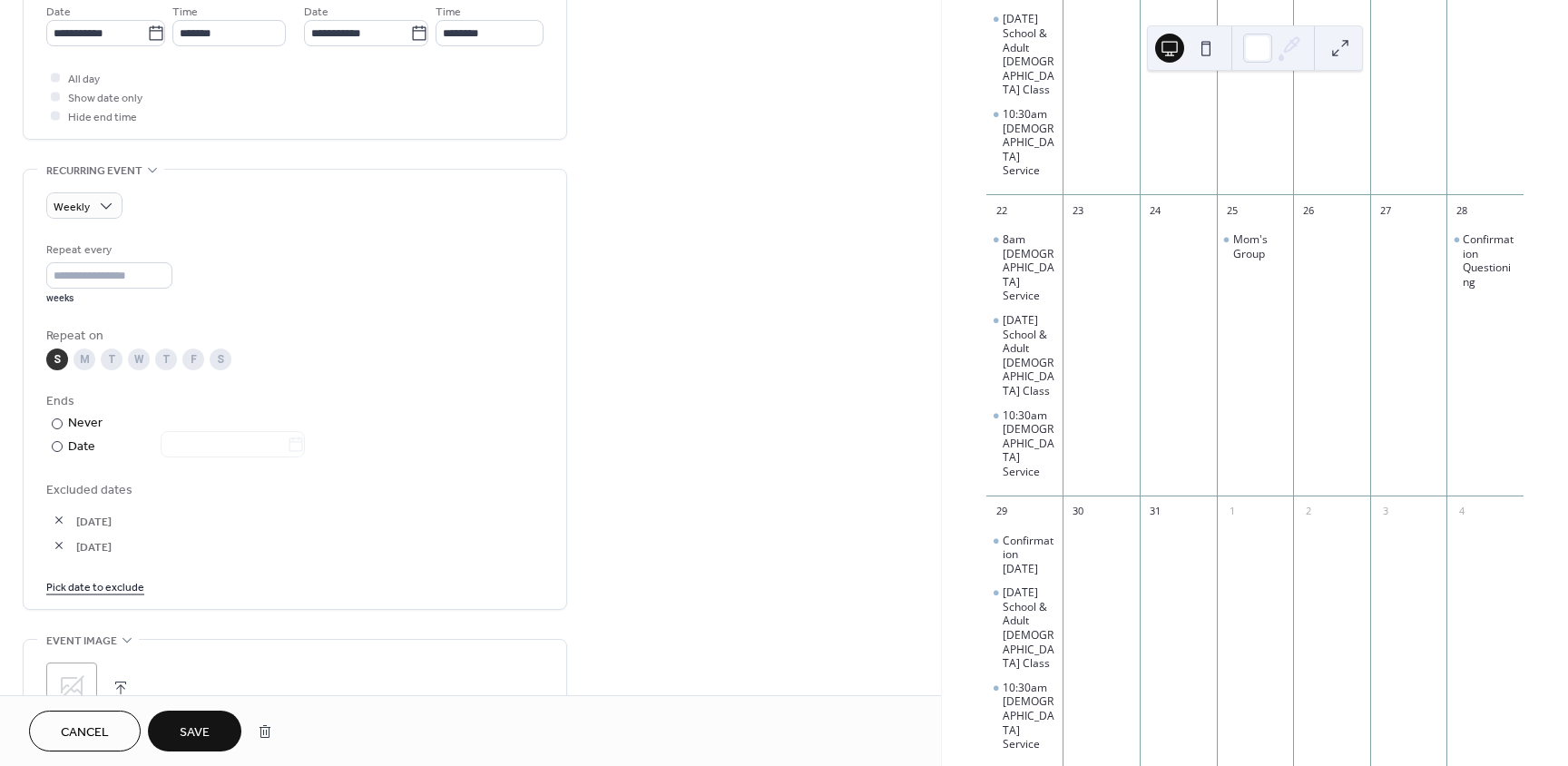
click at [195, 732] on span "Save" at bounding box center [195, 733] width 30 height 19
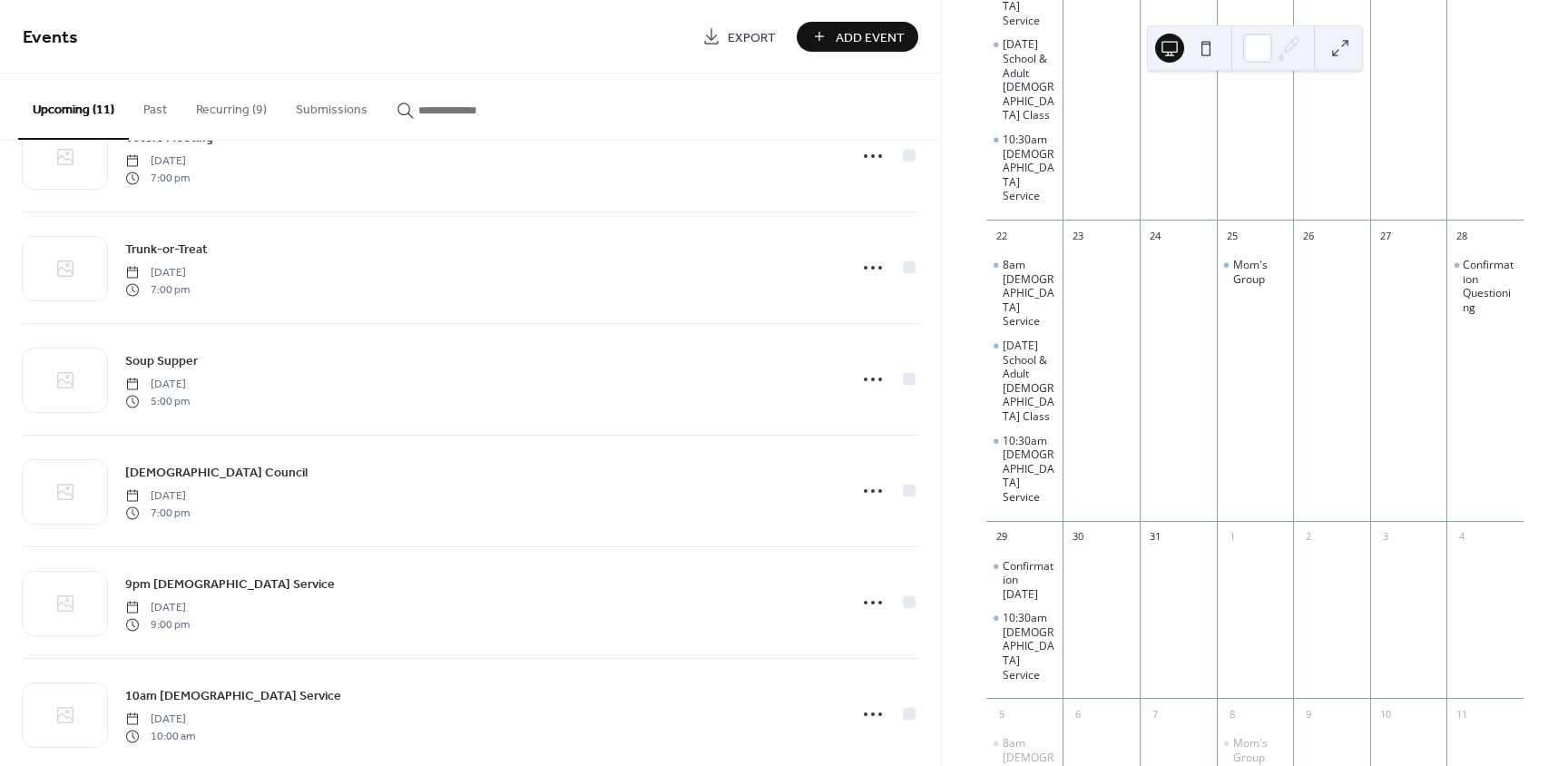
scroll to position [454, 0]
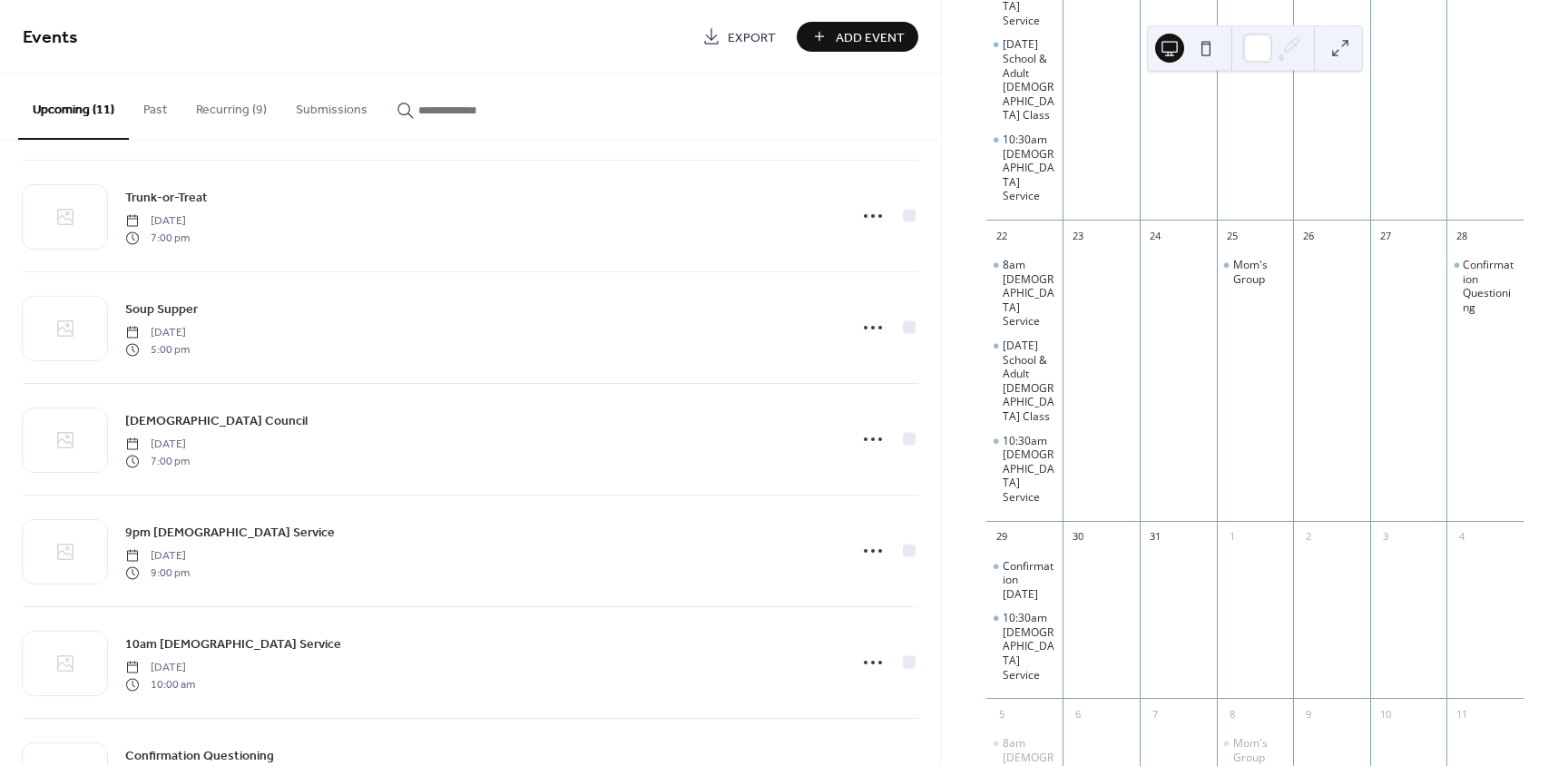
click at [230, 124] on button "Recurring (9)" at bounding box center [231, 106] width 100 height 65
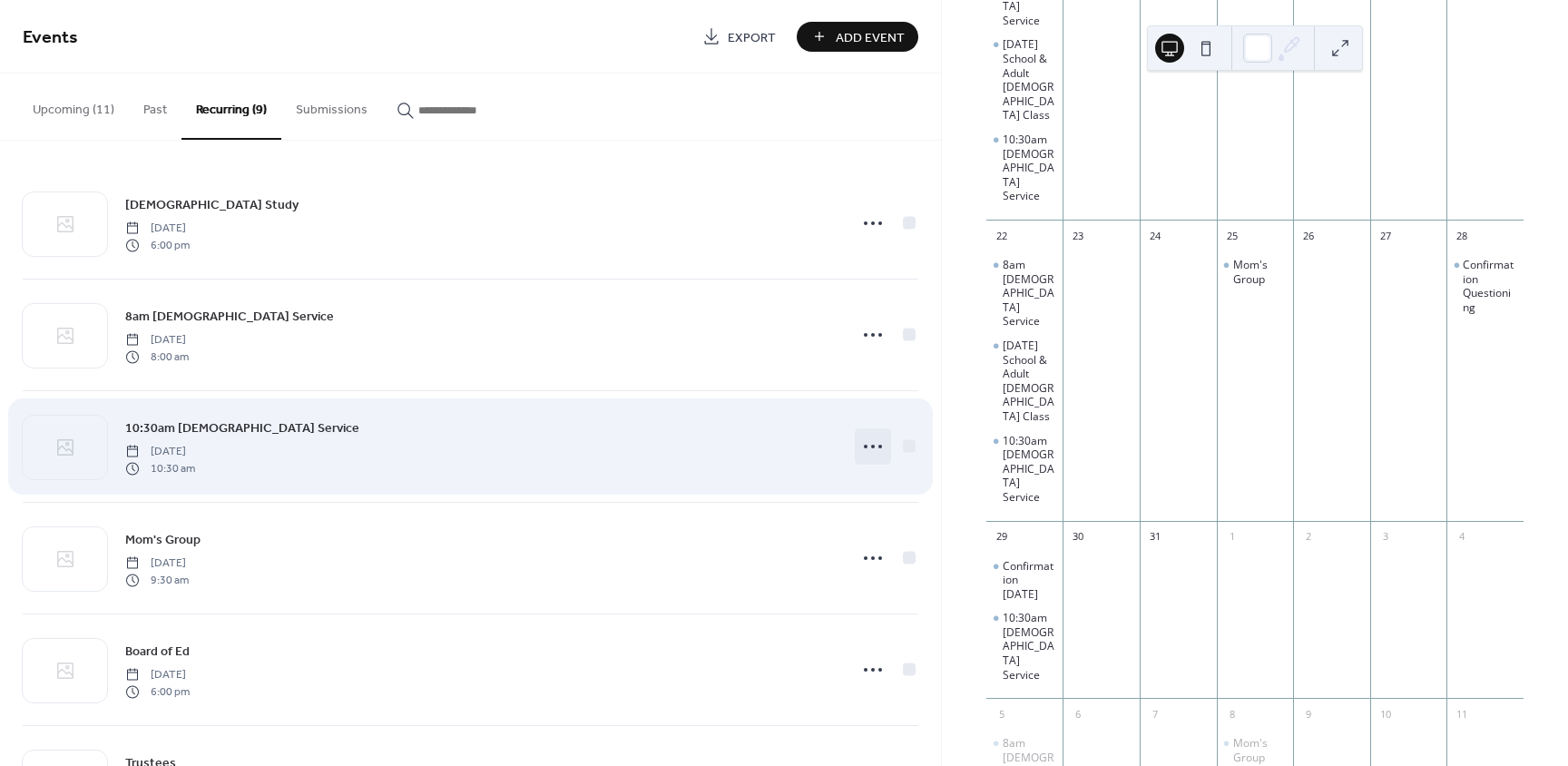
click at [867, 442] on icon at bounding box center [873, 446] width 29 height 29
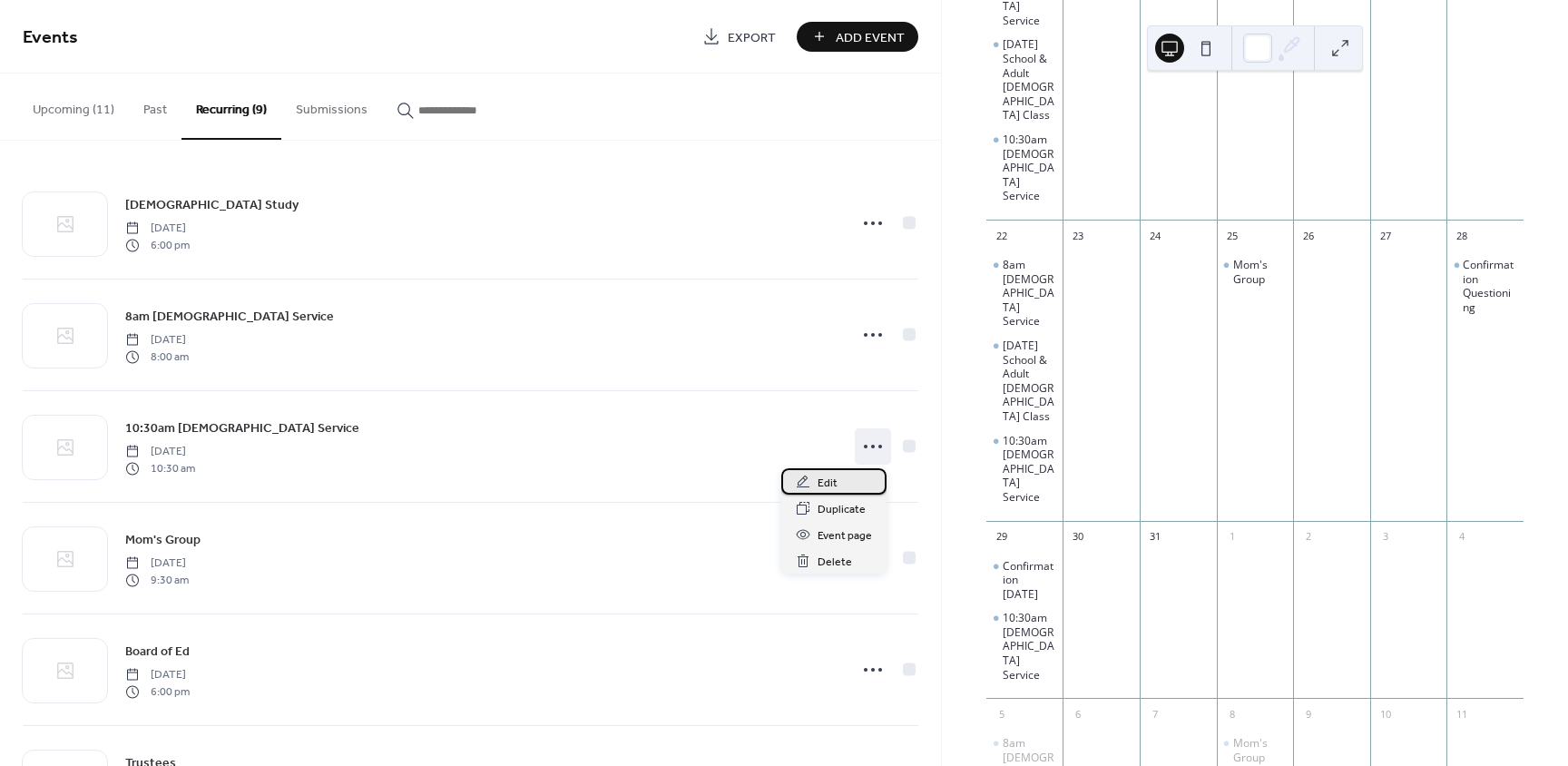
click at [822, 480] on span "Edit" at bounding box center [828, 483] width 20 height 19
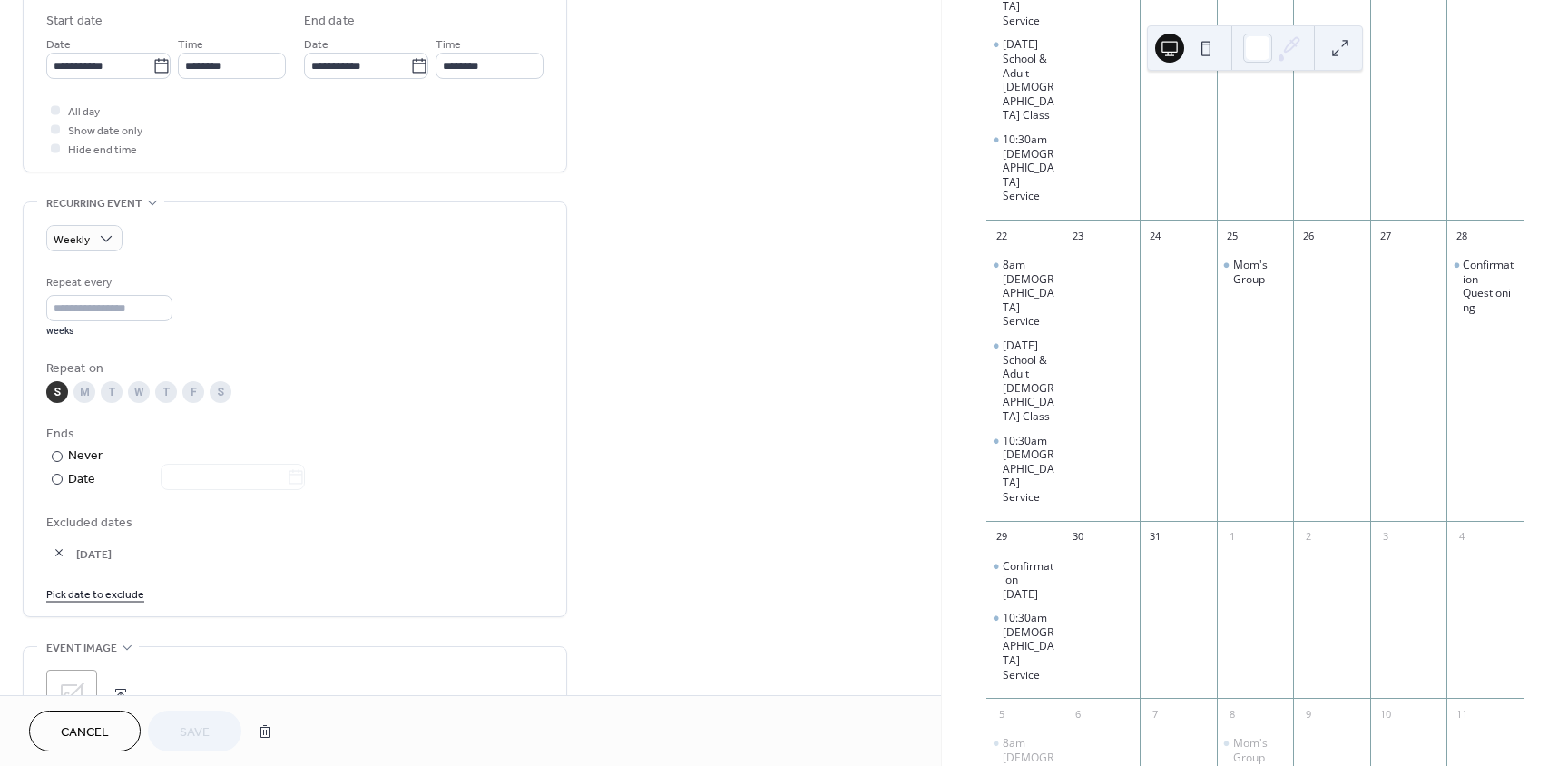
scroll to position [635, 0]
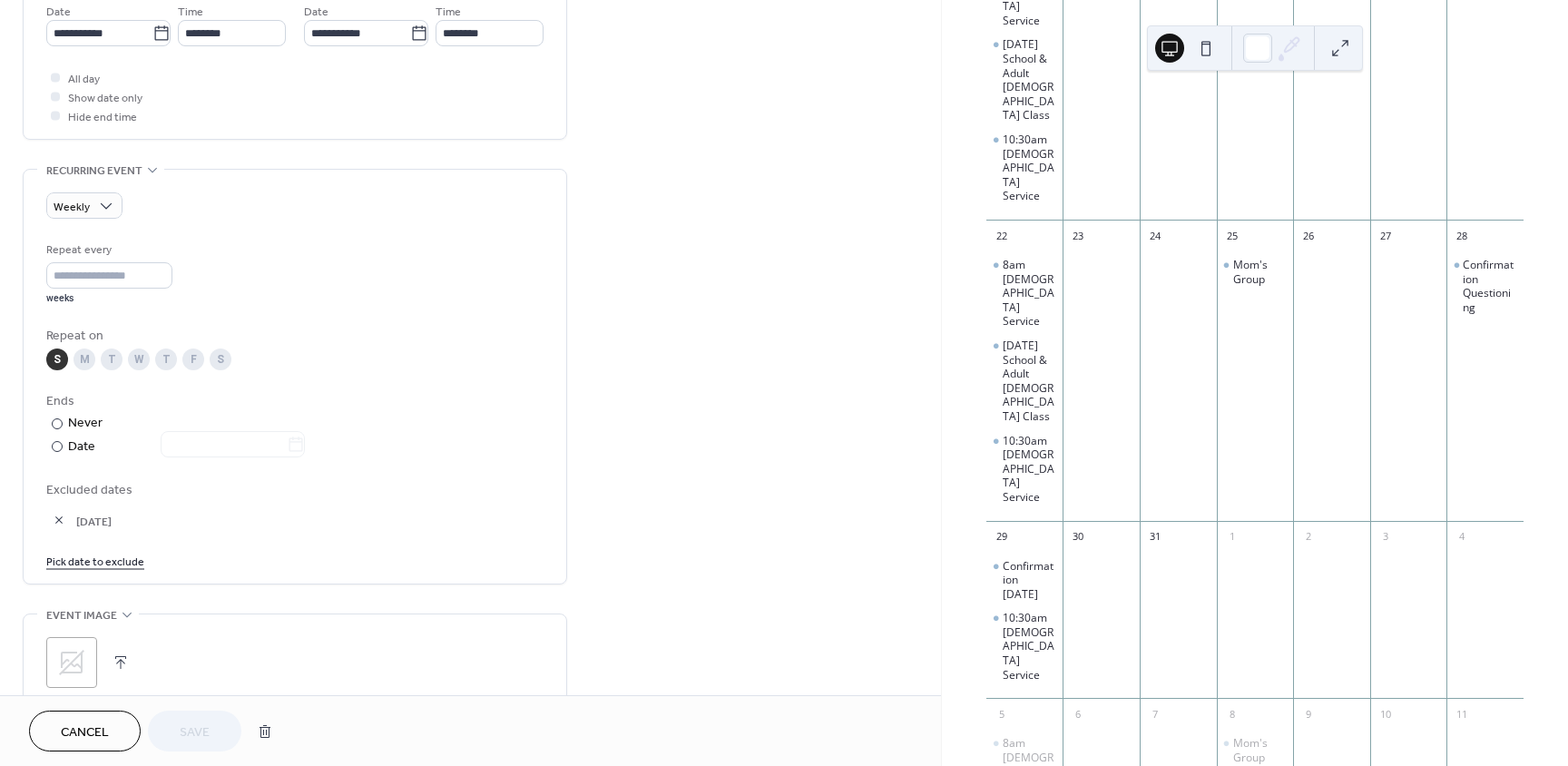
click at [127, 565] on link "Pick date to exclude" at bounding box center [95, 561] width 98 height 19
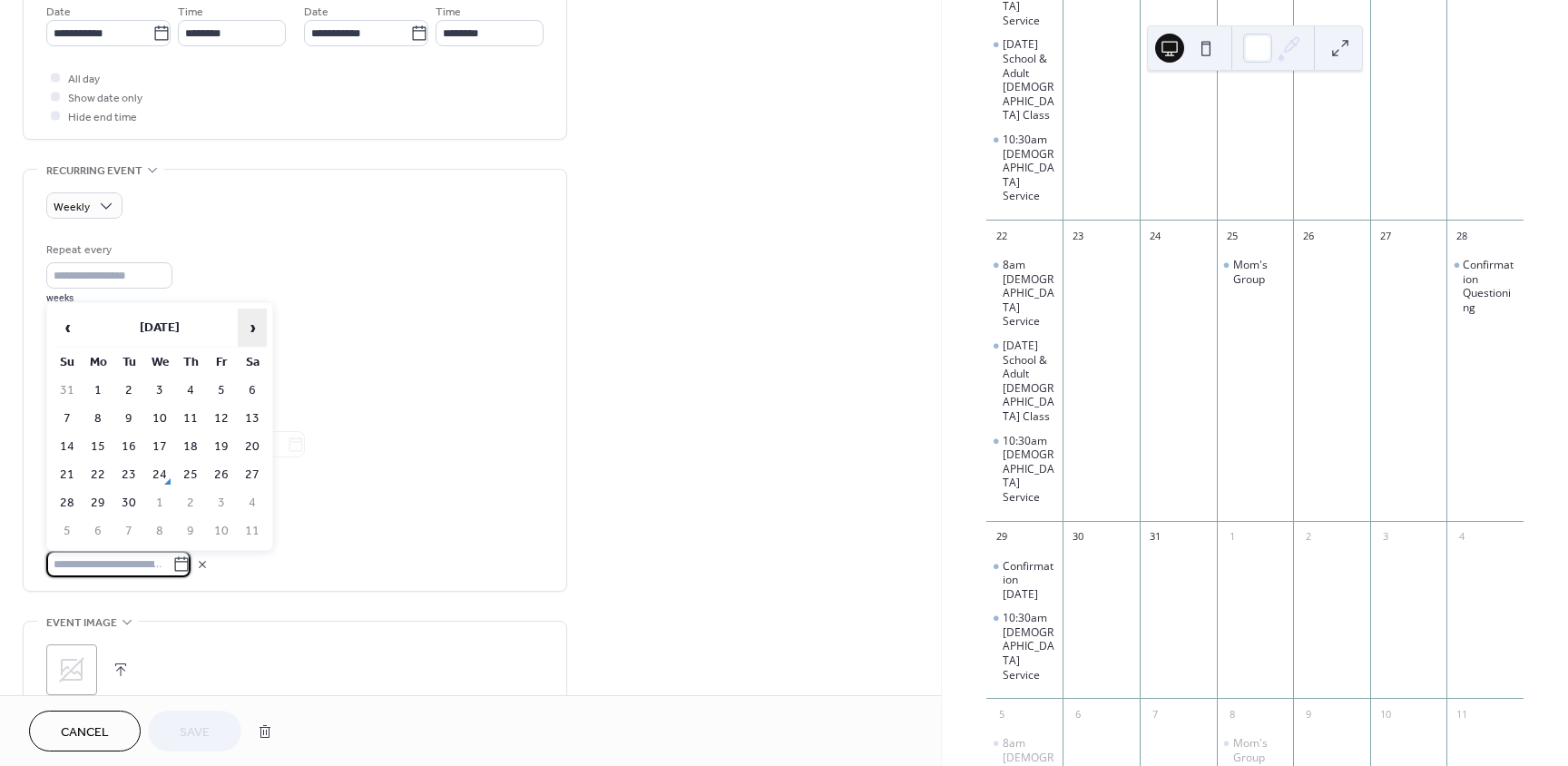
click at [243, 323] on span "›" at bounding box center [253, 328] width 27 height 37
click at [247, 323] on span "›" at bounding box center [253, 328] width 27 height 37
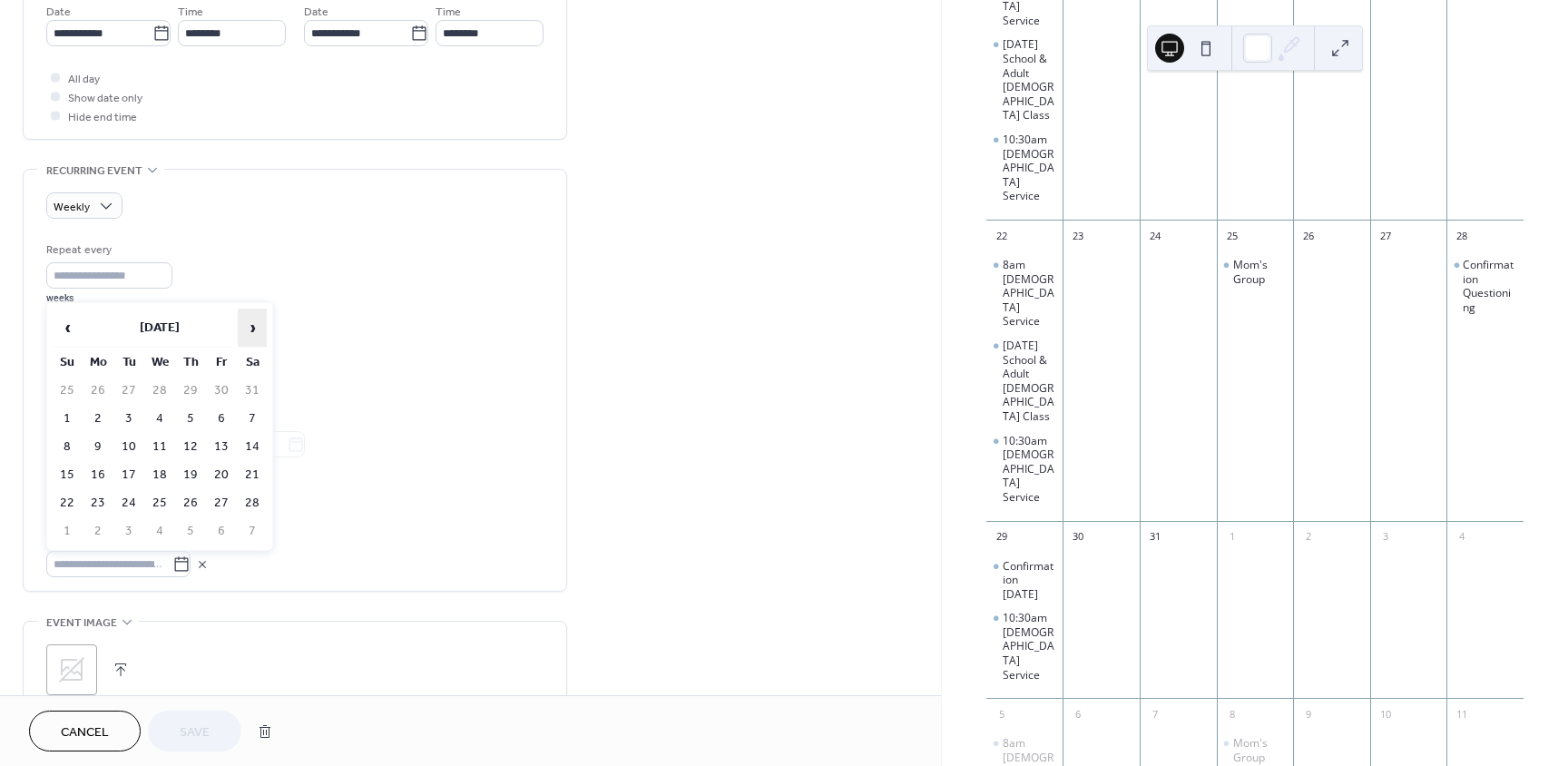
click at [247, 323] on span "›" at bounding box center [253, 328] width 27 height 37
click at [70, 526] on td "29" at bounding box center [67, 531] width 29 height 26
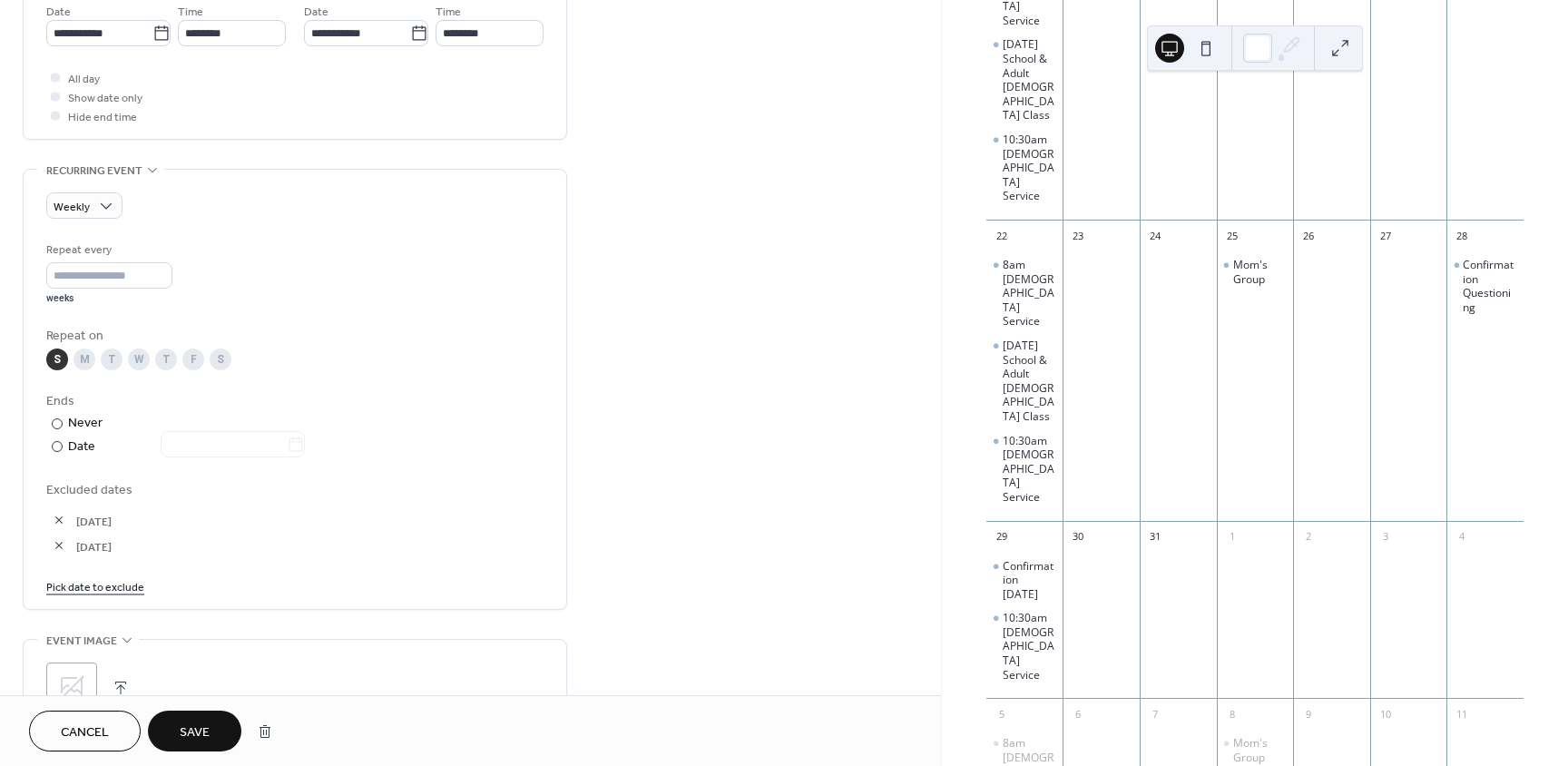
click at [210, 738] on span "Save" at bounding box center [195, 733] width 30 height 19
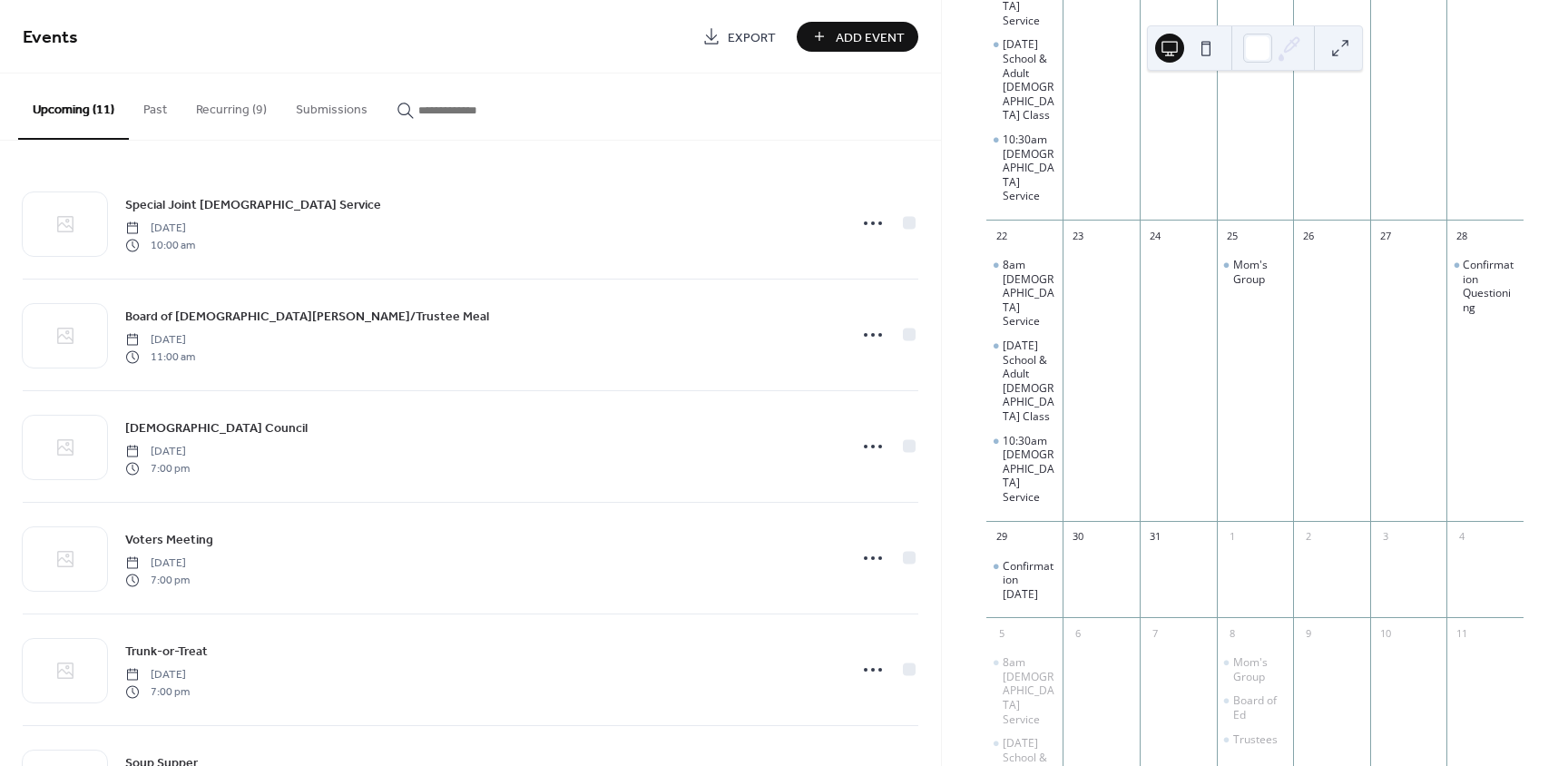
scroll to position [830, 0]
